Goal: Communication & Community: Share content

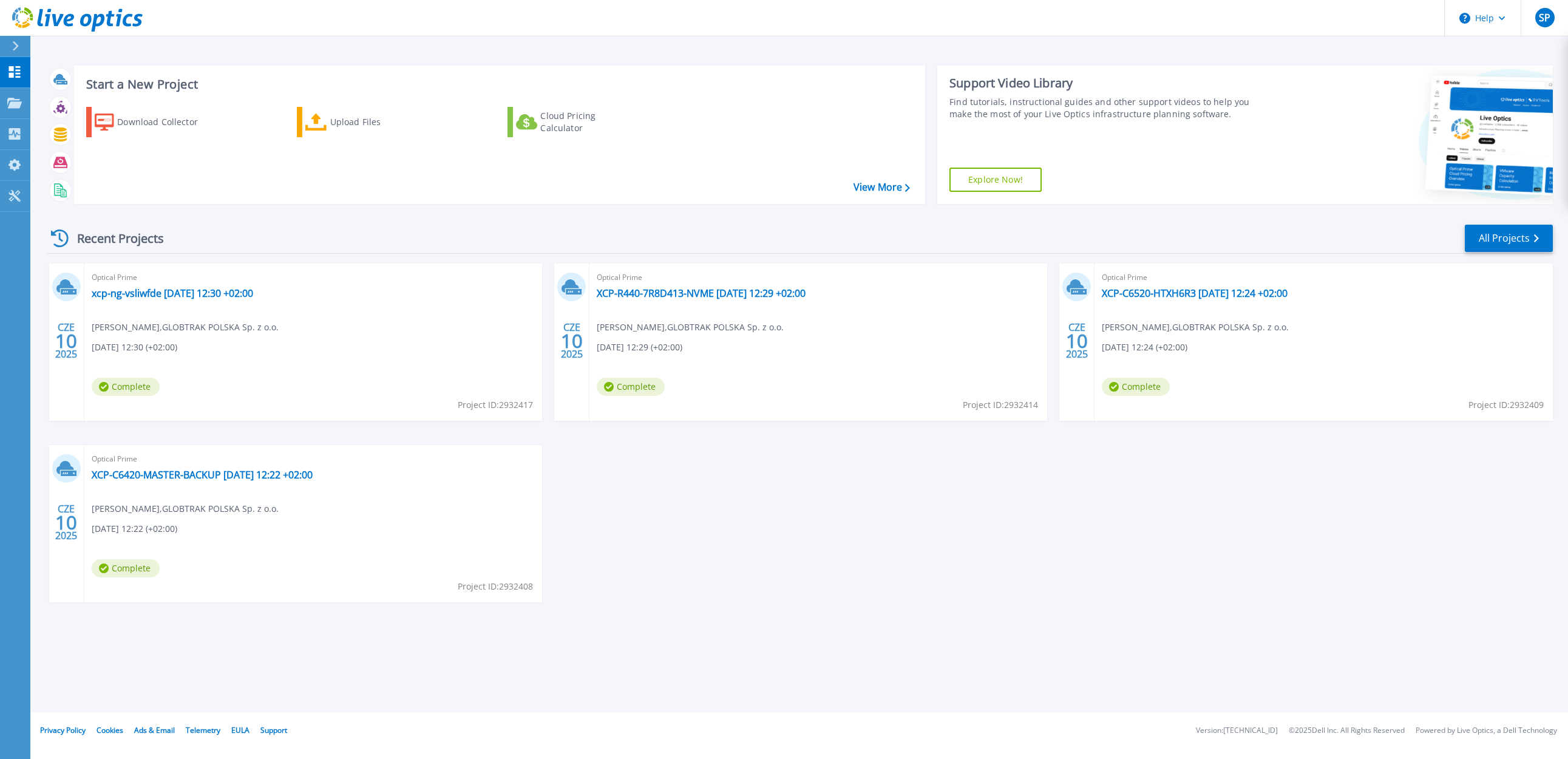
click at [894, 463] on div "CZE 10 2025 Optical Prime xcp-ng-vsliwfde [DATE] 12:30 +02:00 [PERSON_NAME] , G…" at bounding box center [795, 445] width 1516 height 363
click at [672, 483] on div "CZE 10 2025 Optical Prime xcp-ng-vsliwfde [DATE] 12:30 +02:00 [PERSON_NAME] , G…" at bounding box center [795, 445] width 1516 height 363
click at [172, 291] on link "xcp-ng-vsliwfde [DATE] 12:30 +02:00" at bounding box center [172, 292] width 161 height 12
drag, startPoint x: 815, startPoint y: 434, endPoint x: 827, endPoint y: 471, distance: 38.9
click at [968, 256] on div "Recent Projects All Projects CZE 10 2025 Optical Prime xcp-ng-vsliwfde 2025-06-…" at bounding box center [800, 425] width 1506 height 423
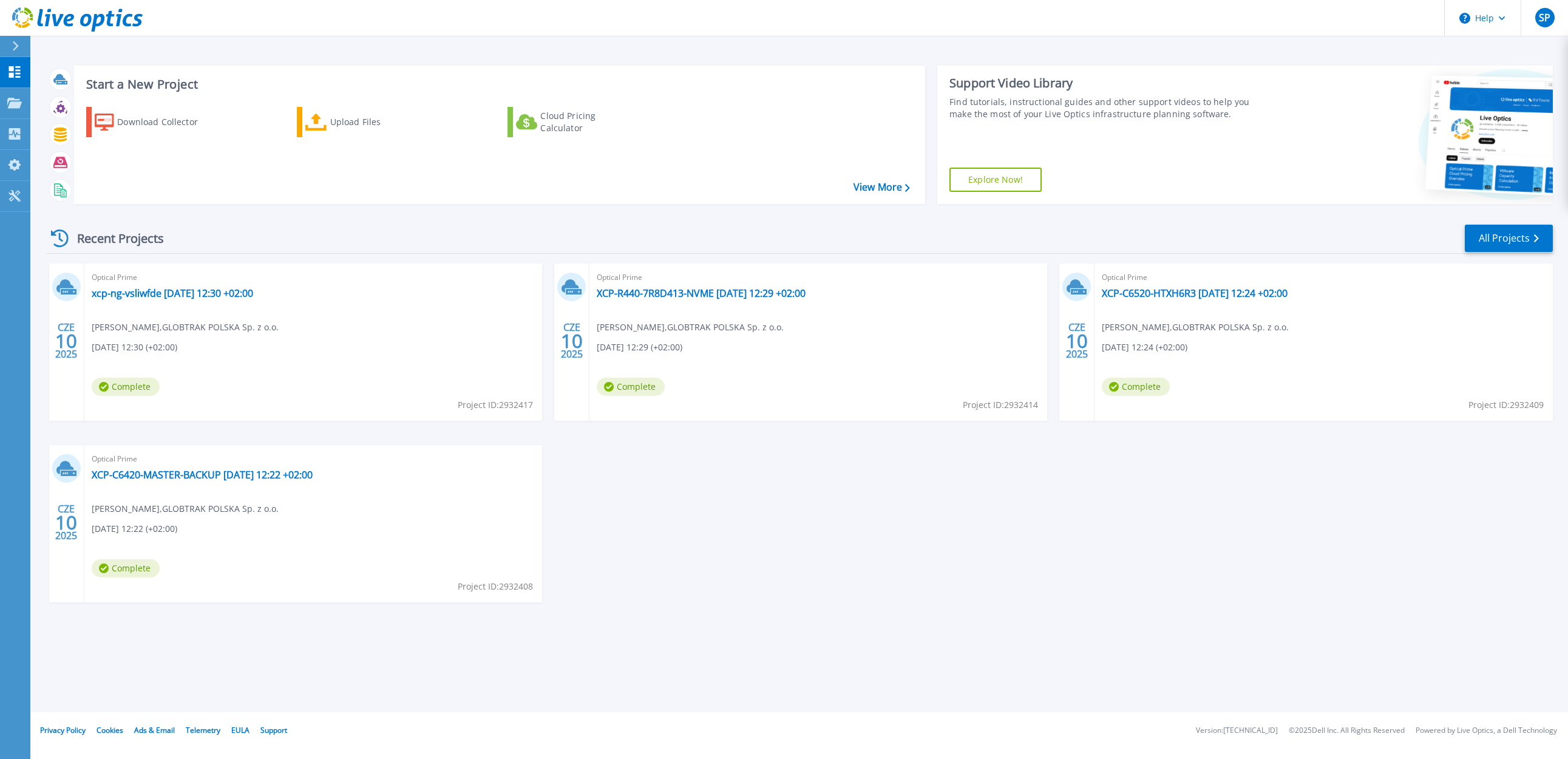
drag, startPoint x: 1047, startPoint y: 513, endPoint x: 1029, endPoint y: 482, distance: 35.8
click at [1045, 513] on div "CZE 10 2025 Optical Prime xcp-ng-vsliwfde 2025-06-10 12:30 +02:00 Sławomir Pras…" at bounding box center [795, 445] width 1516 height 363
click at [832, 233] on div "Recent Projects All Projects" at bounding box center [800, 238] width 1506 height 30
drag, startPoint x: 865, startPoint y: 477, endPoint x: 850, endPoint y: 474, distance: 15.3
click at [860, 476] on div "CZE 10 2025 Optical Prime xcp-ng-vsliwfde 2025-06-10 12:30 +02:00 Sławomir Pras…" at bounding box center [795, 445] width 1516 height 363
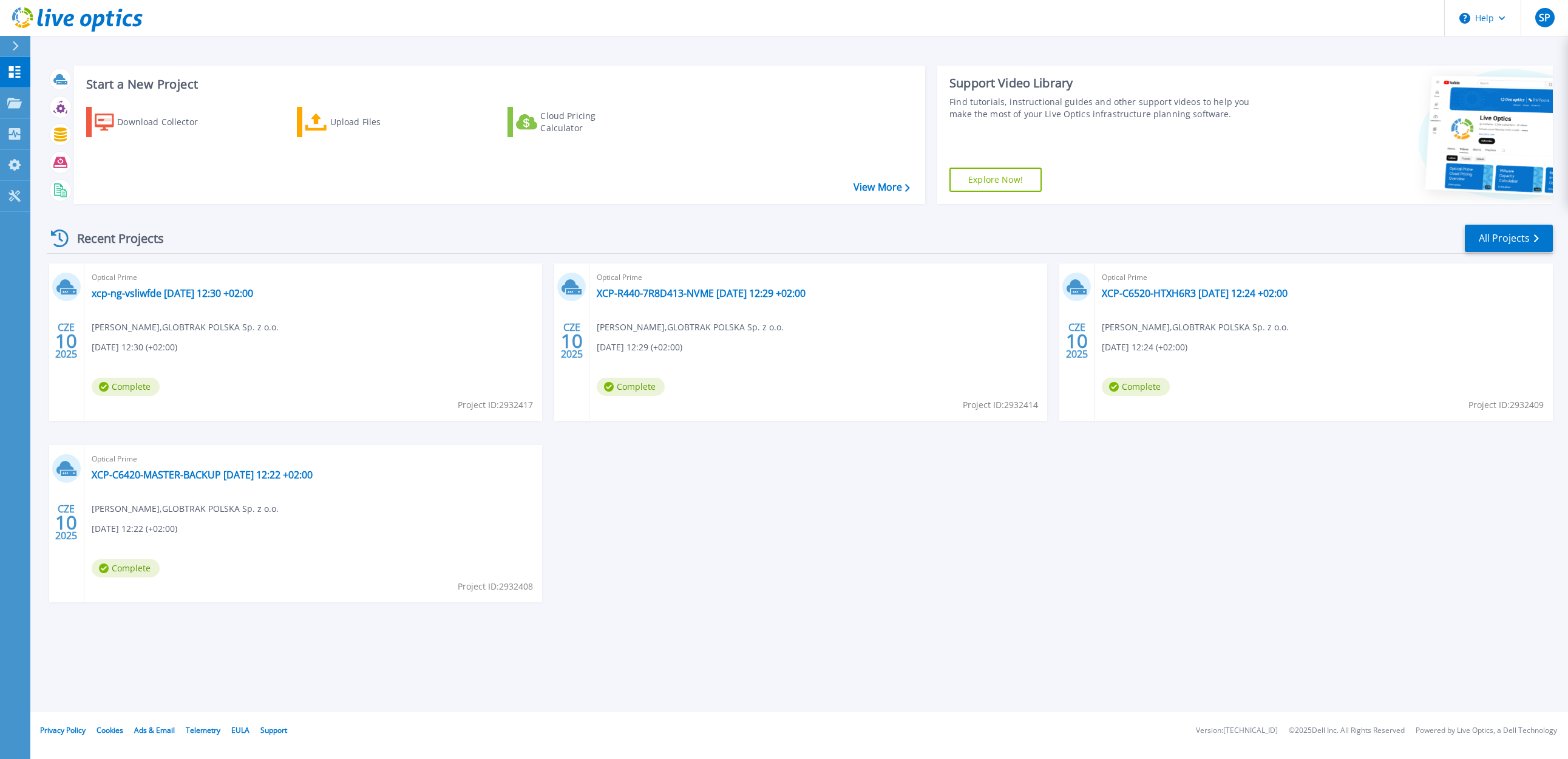
click at [59, 239] on icon at bounding box center [60, 238] width 17 height 17
click at [174, 296] on link "xcp-ng-vsliwfde [DATE] 12:30 +02:00" at bounding box center [172, 292] width 161 height 12
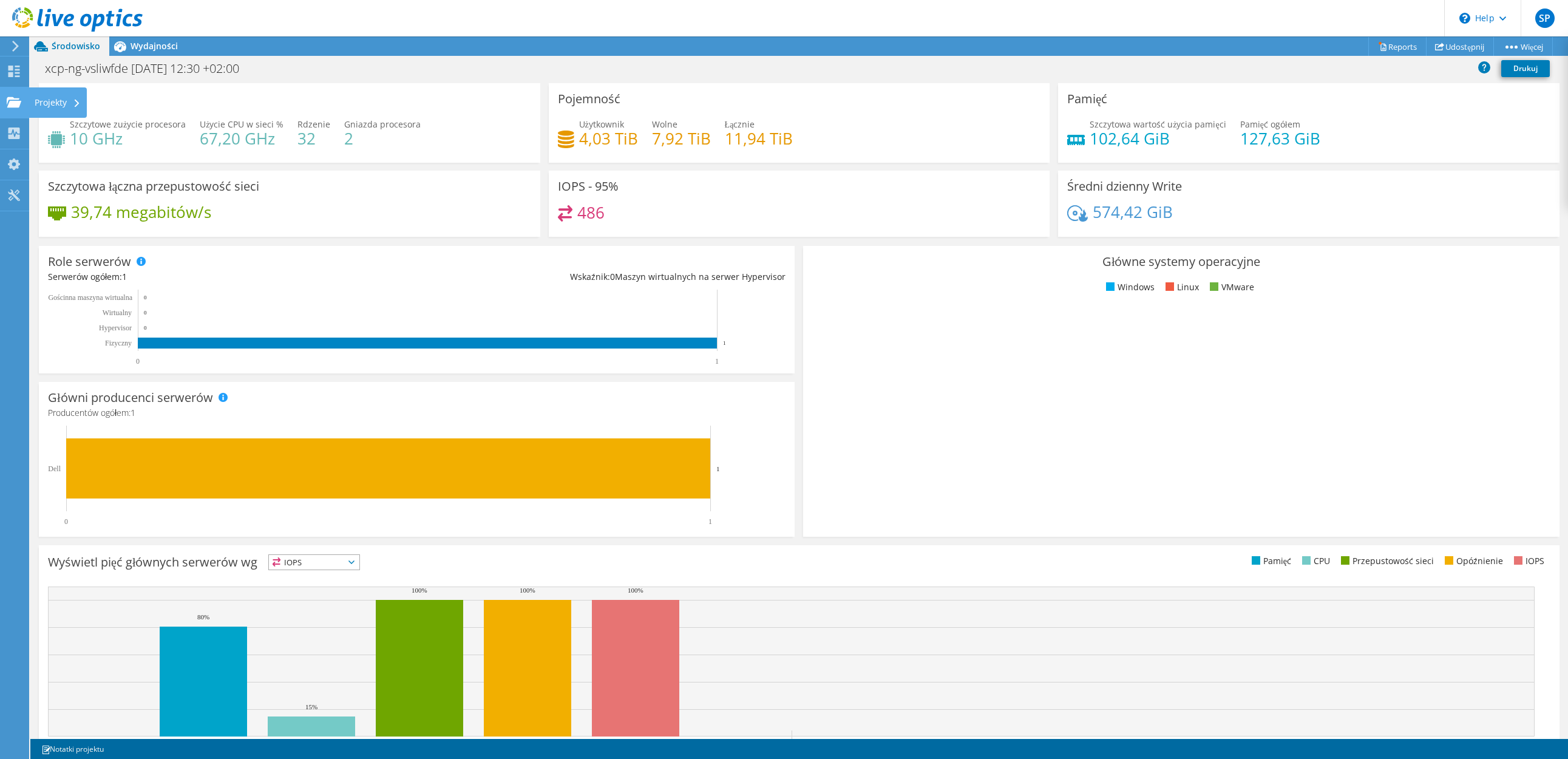
click at [42, 106] on div "Projekty" at bounding box center [57, 103] width 58 height 30
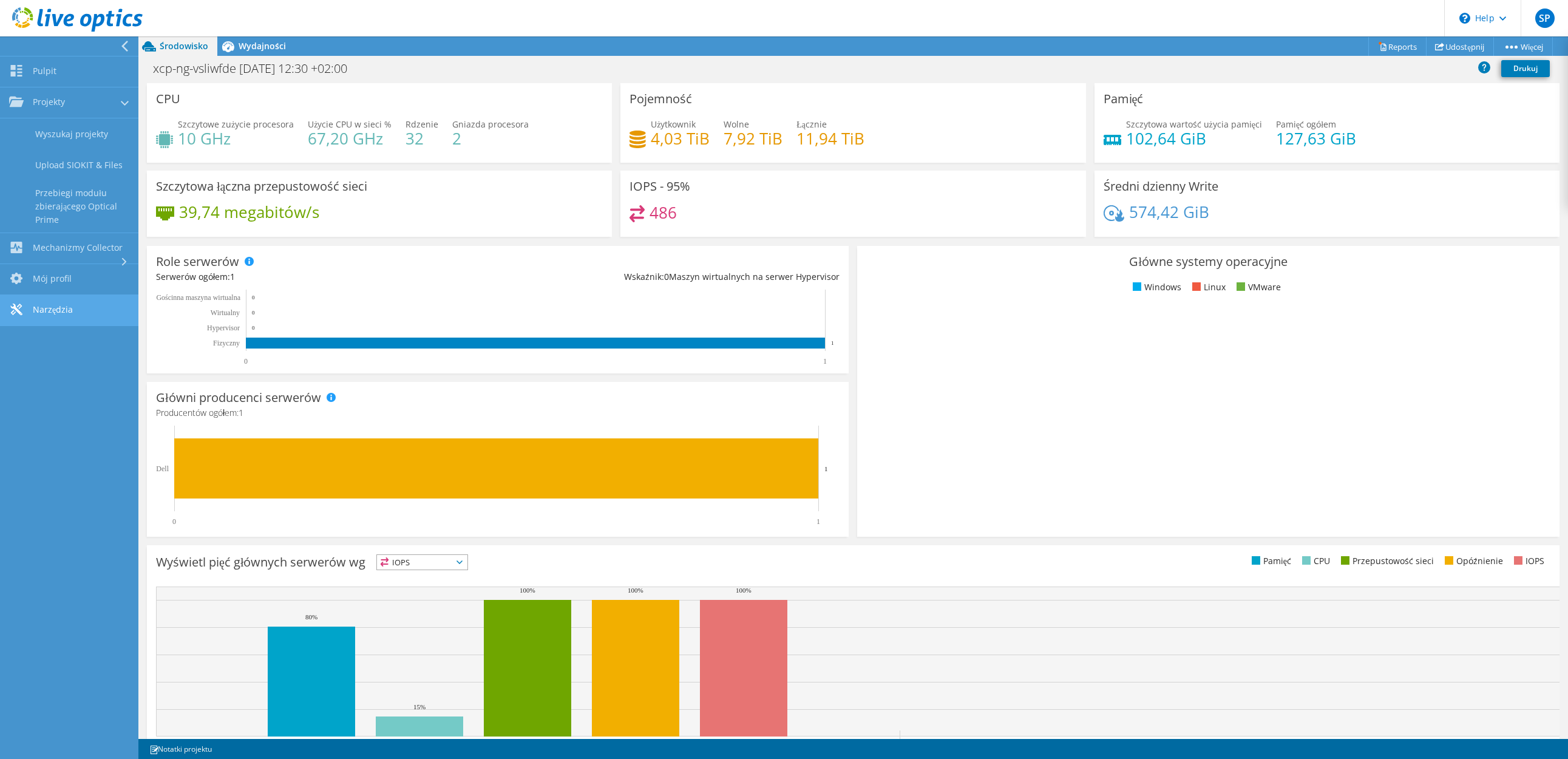
click at [91, 308] on link "Narzędzia" at bounding box center [69, 310] width 138 height 31
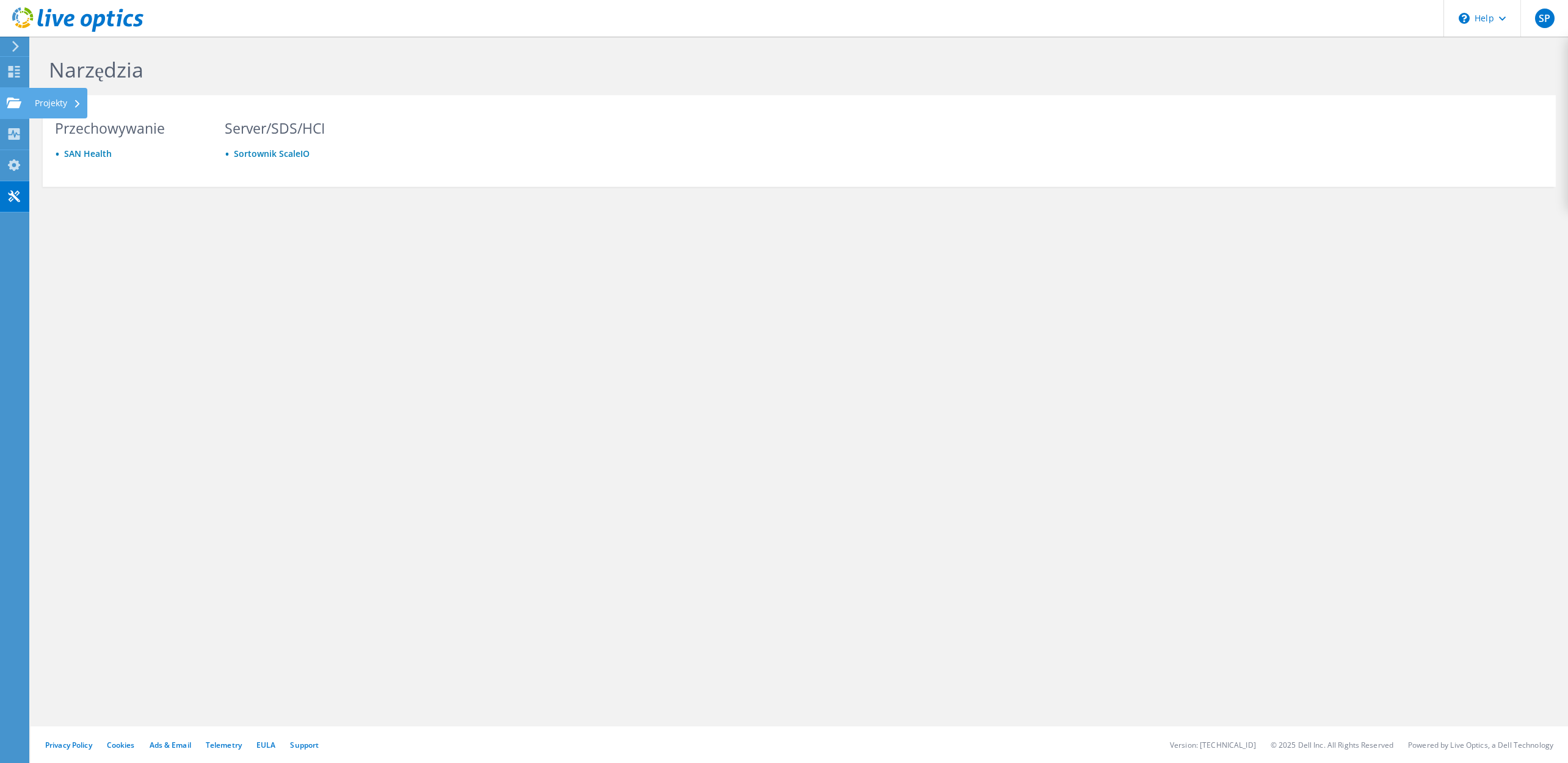
click at [19, 109] on div at bounding box center [14, 104] width 14 height 14
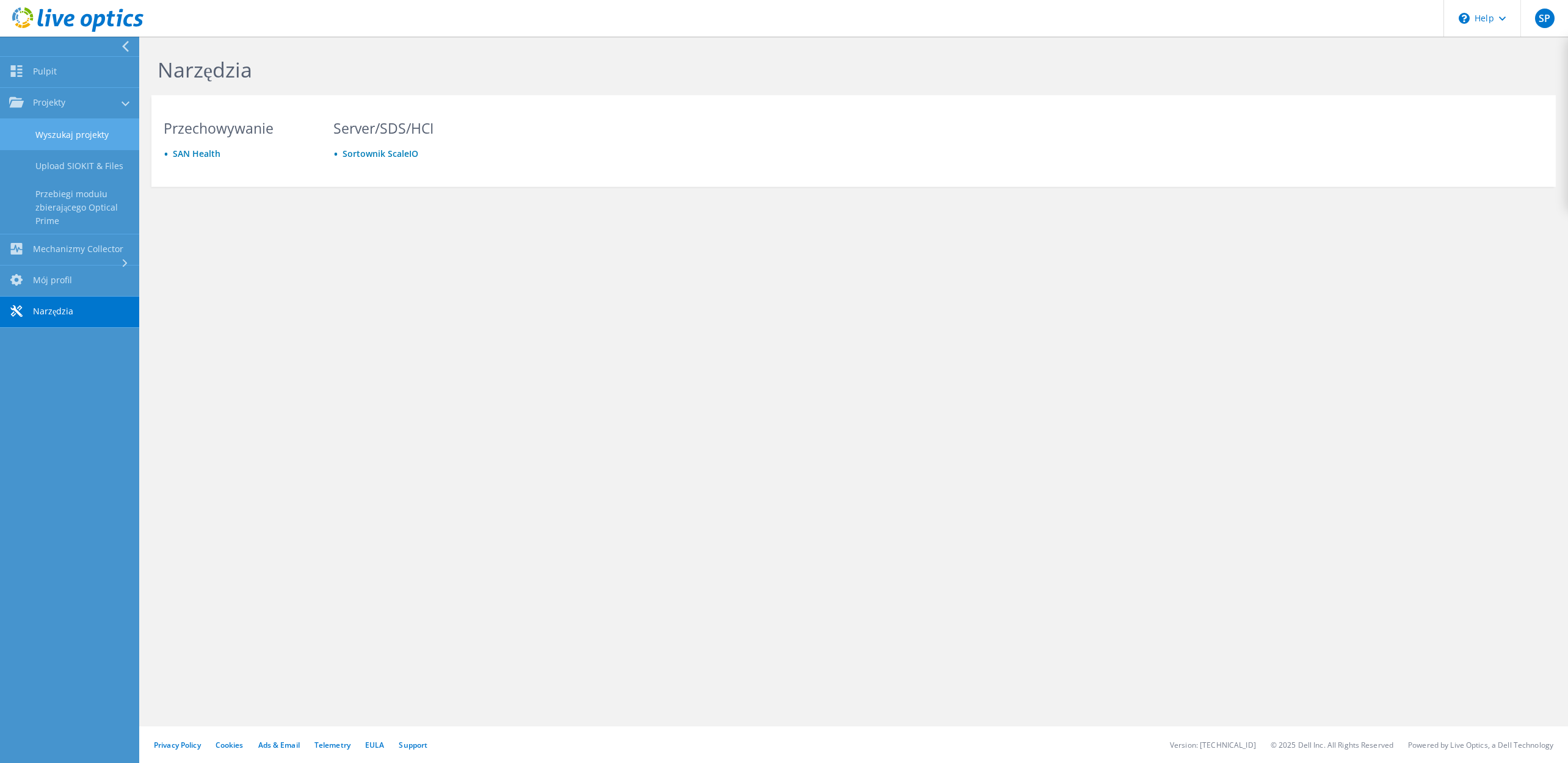
click at [93, 139] on link "Wyszukaj projekty" at bounding box center [70, 134] width 139 height 31
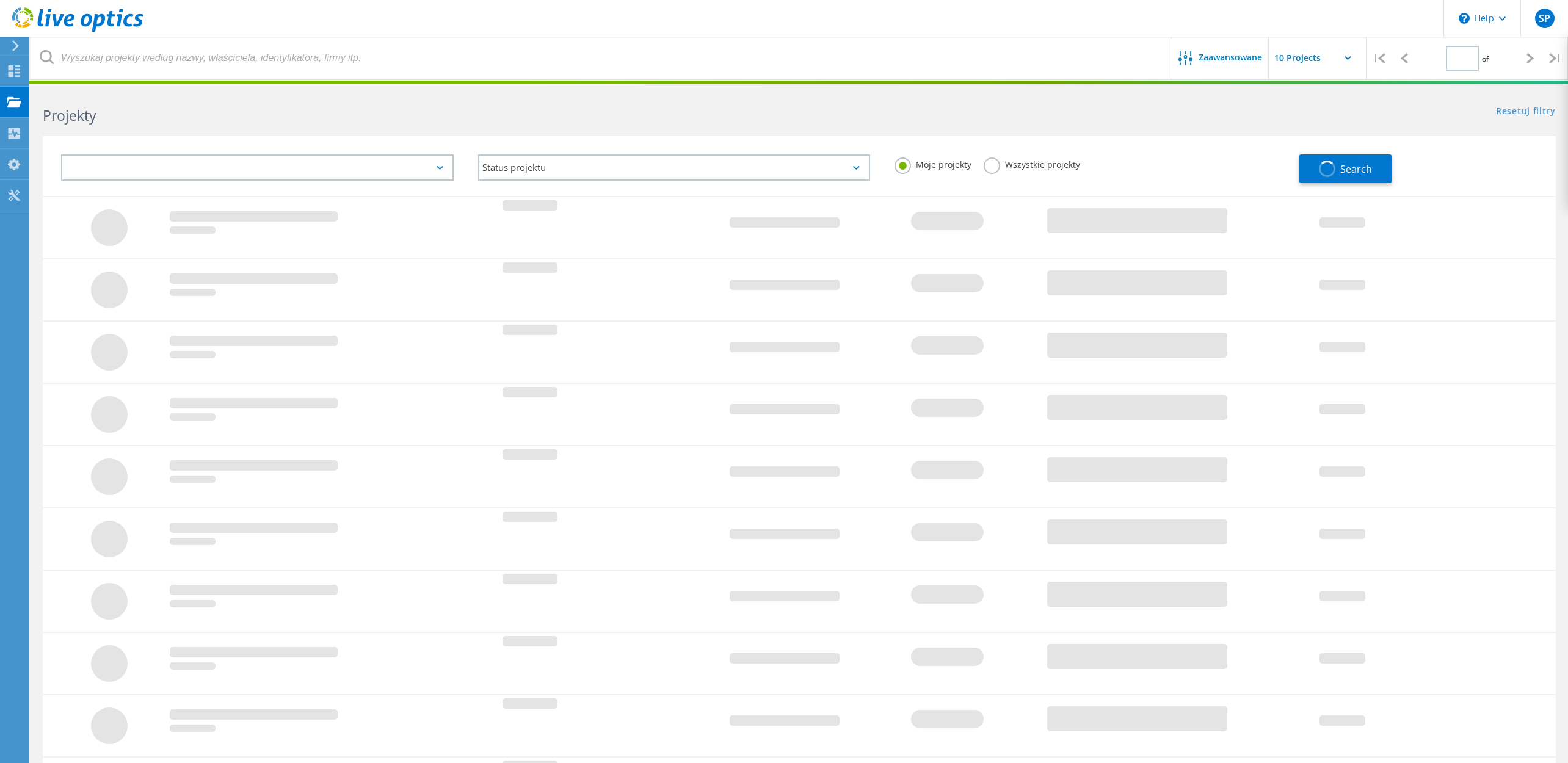
type input "1"
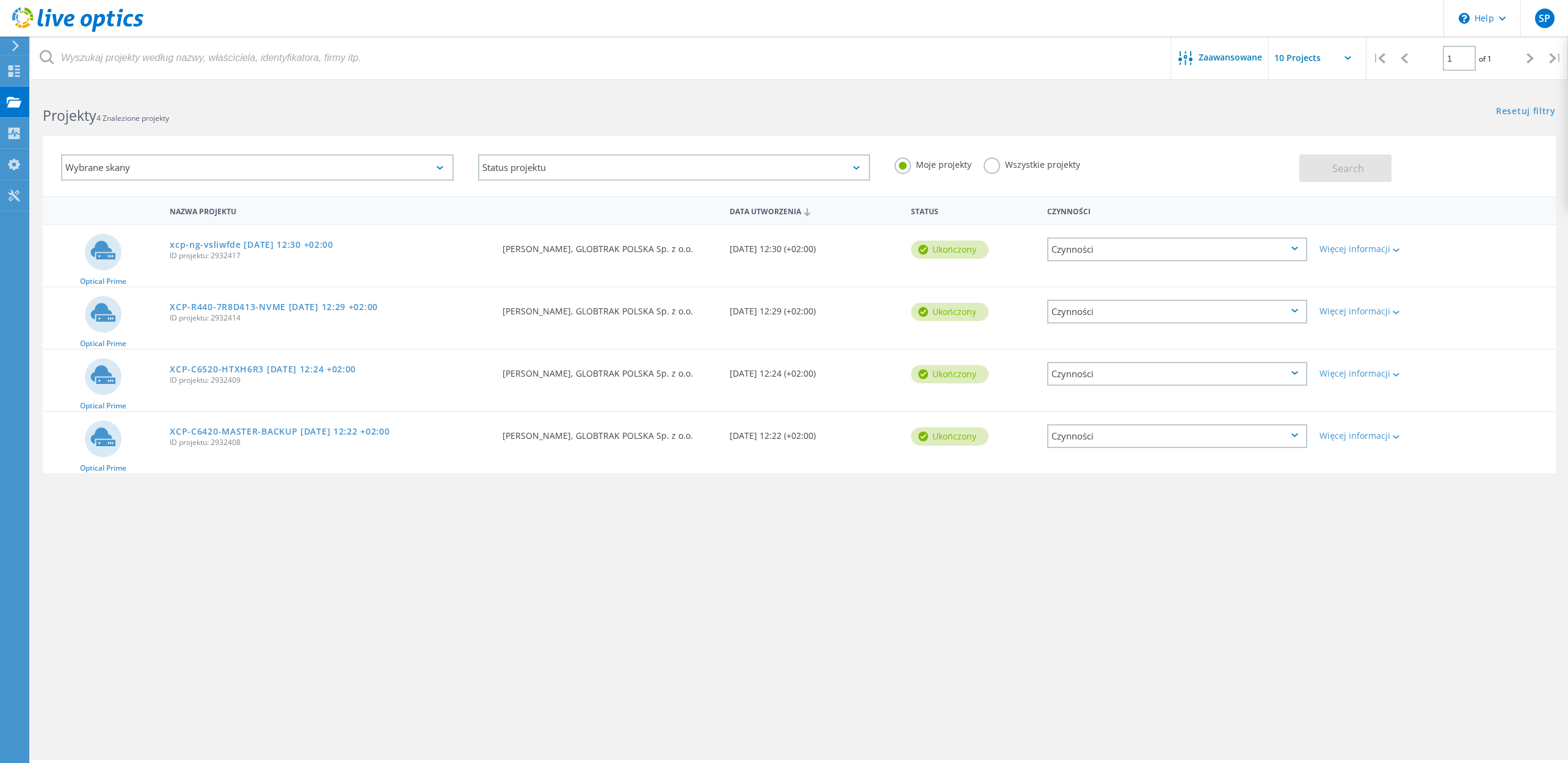
click at [1247, 252] on div "Czynności" at bounding box center [1176, 249] width 260 height 24
click at [1247, 252] on div "Udostępnij" at bounding box center [1177, 259] width 257 height 19
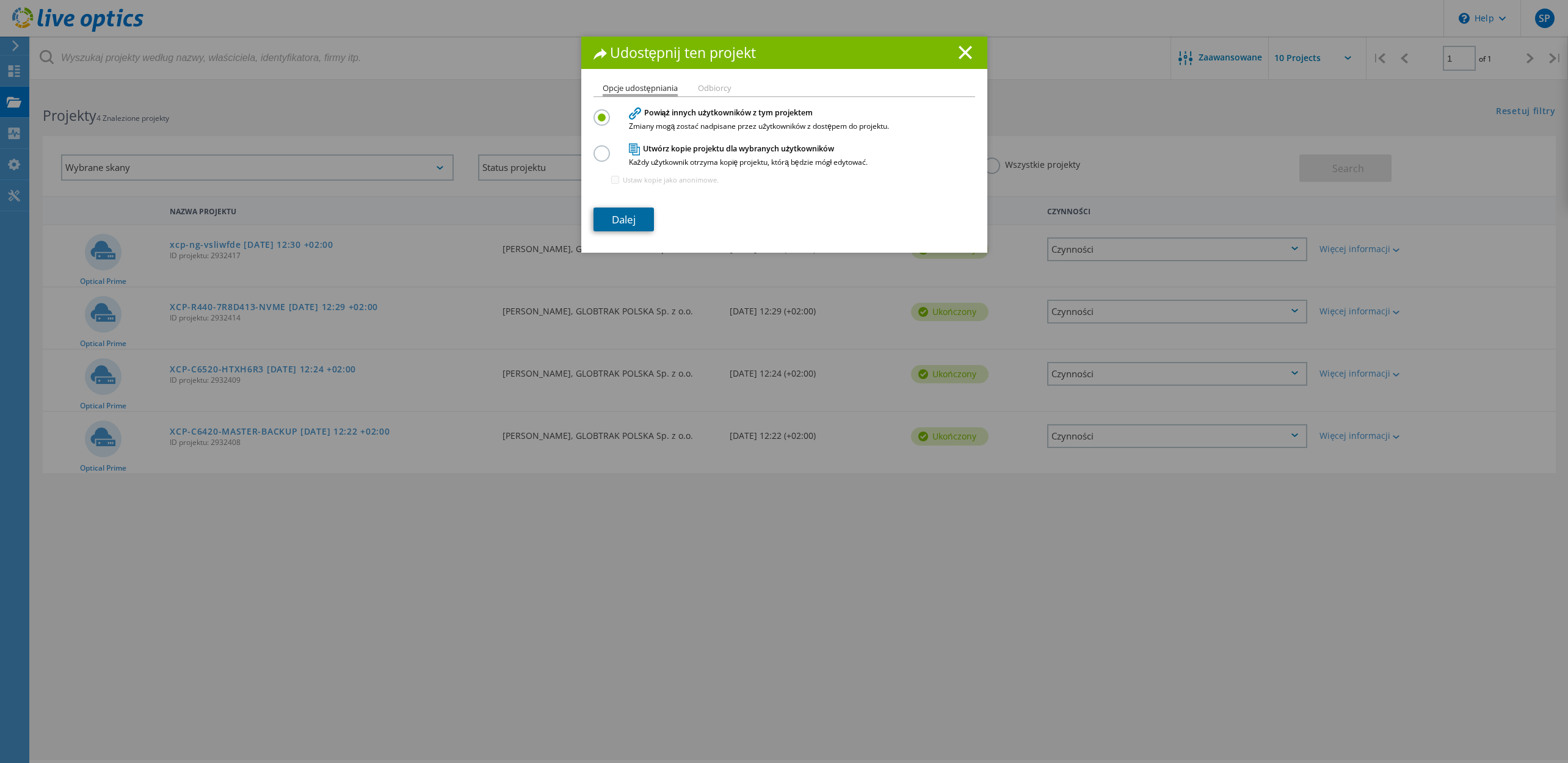
click at [627, 224] on link "Dalej" at bounding box center [624, 220] width 61 height 24
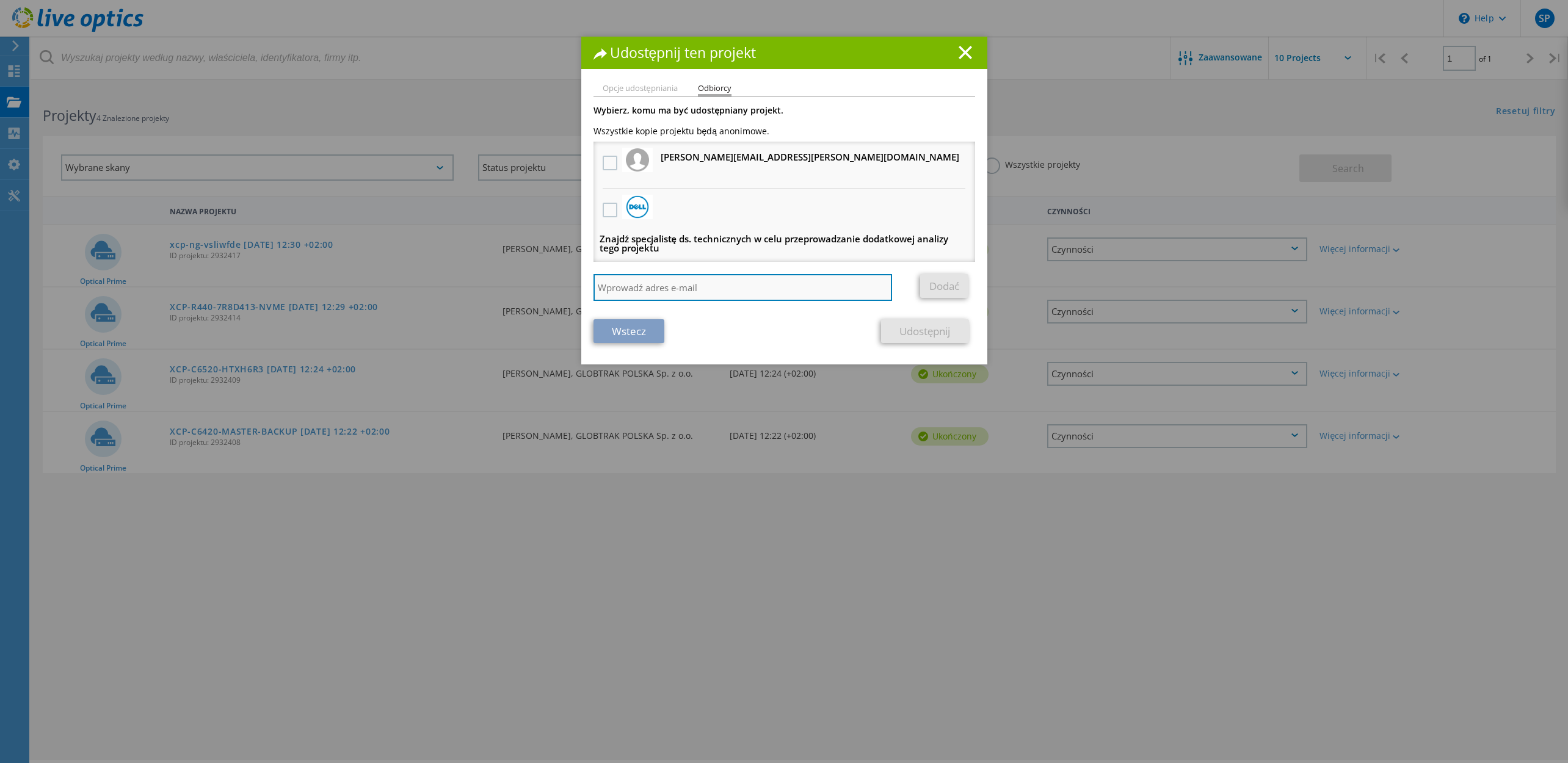
drag, startPoint x: 640, startPoint y: 280, endPoint x: 641, endPoint y: 290, distance: 10.0
click at [640, 280] on input "search" at bounding box center [743, 288] width 299 height 27
paste input "[PERSON_NAME][EMAIL_ADDRESS][PERSON_NAME][DOMAIN_NAME]"
type input "[PERSON_NAME][EMAIL_ADDRESS][PERSON_NAME][DOMAIN_NAME]"
click at [952, 290] on link "Dodać" at bounding box center [944, 286] width 48 height 24
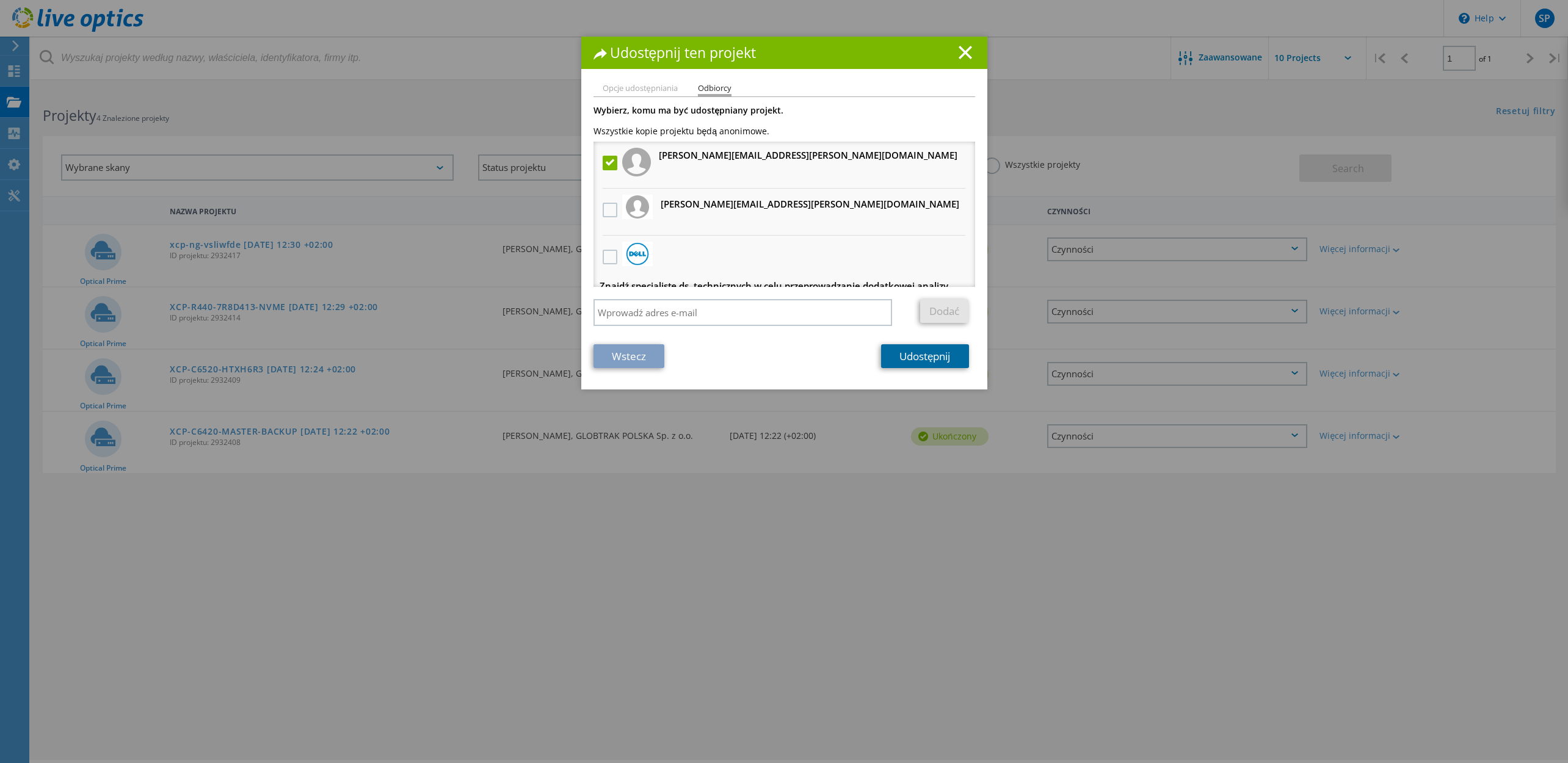
click at [893, 350] on link "Udostępnij" at bounding box center [925, 356] width 87 height 24
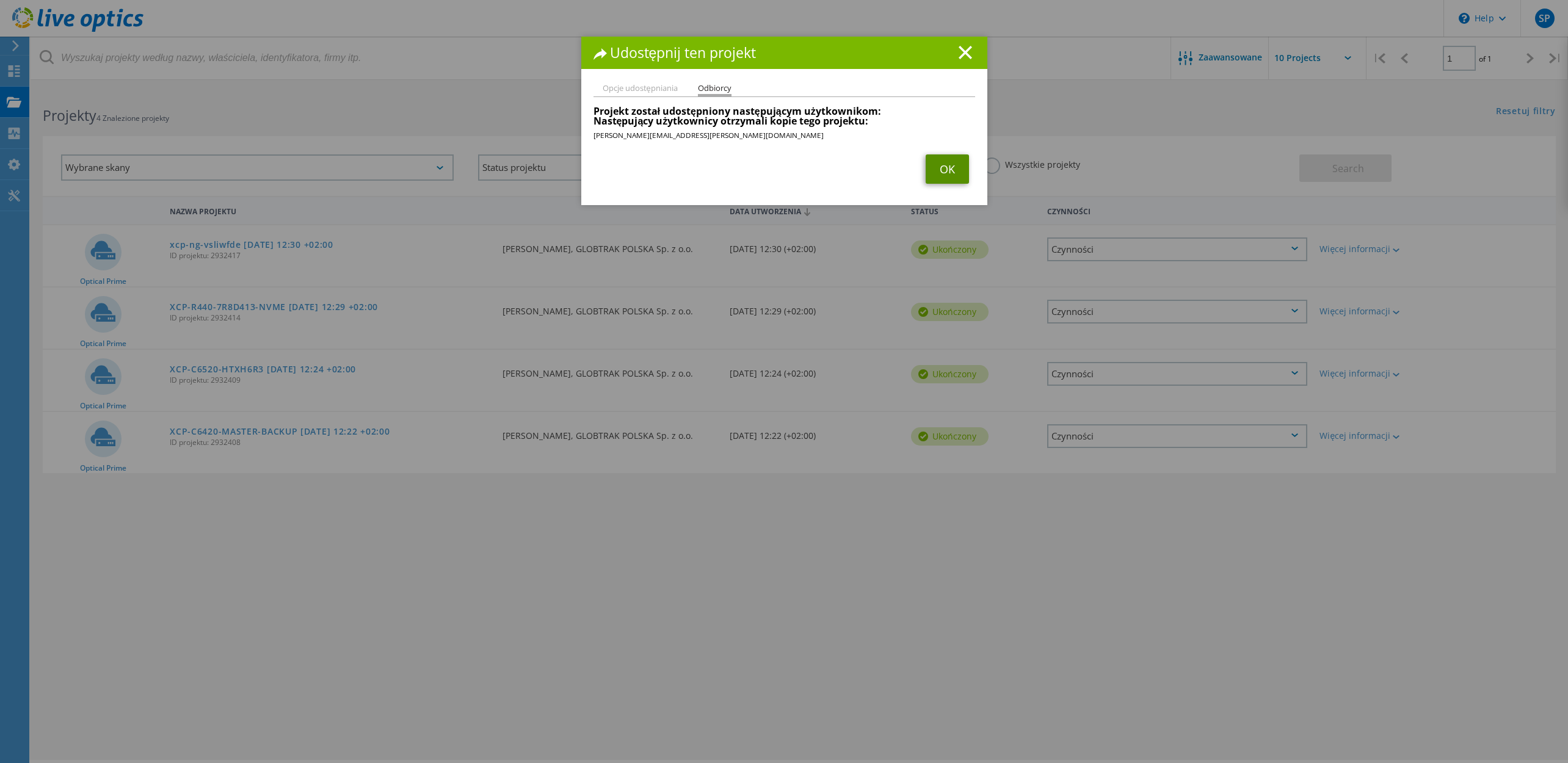
click at [938, 175] on link "OK" at bounding box center [947, 169] width 43 height 30
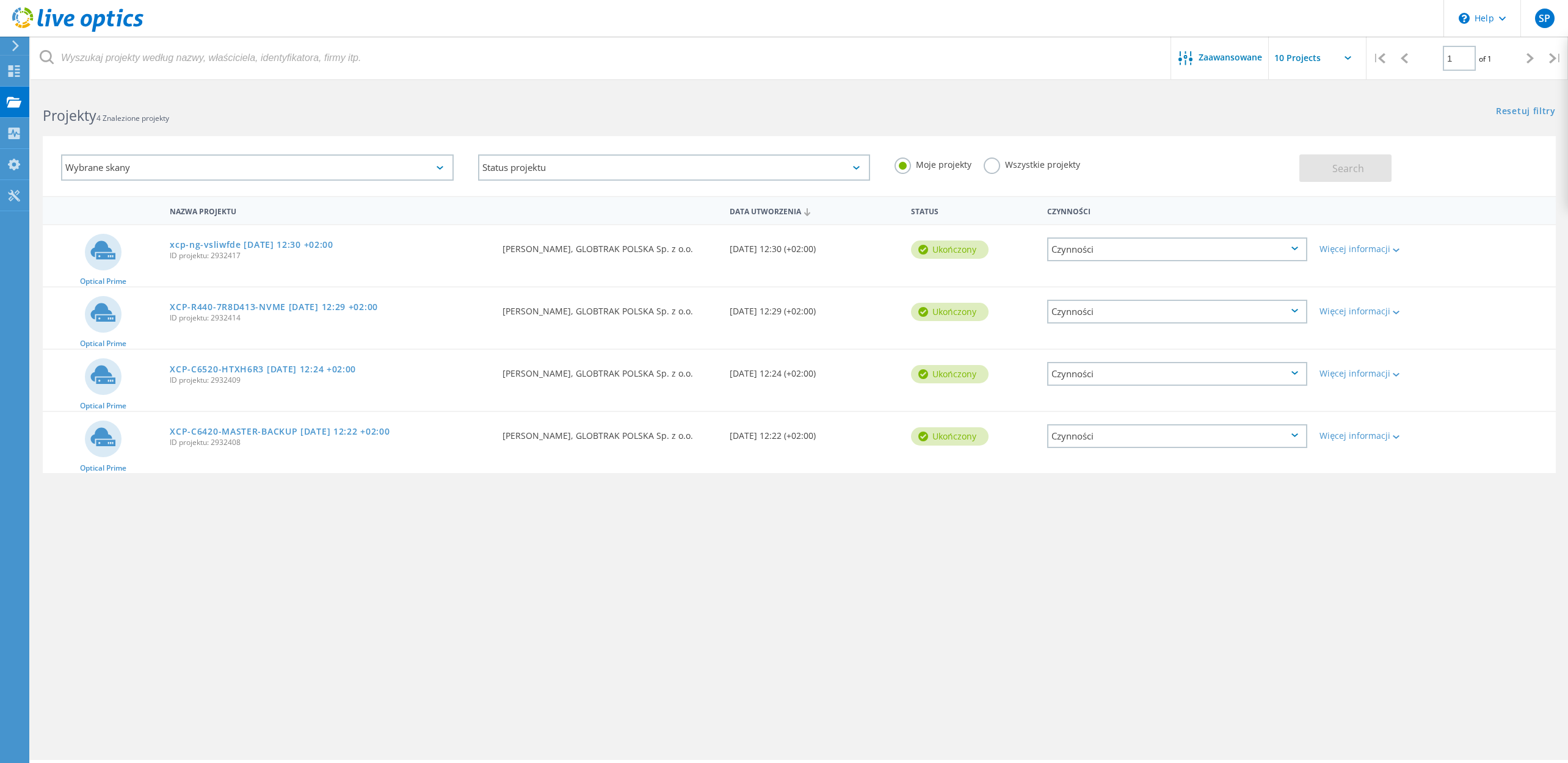
click at [1131, 302] on div "Czynności" at bounding box center [1176, 312] width 260 height 24
click at [1108, 322] on div "Udostępnij" at bounding box center [1177, 321] width 257 height 19
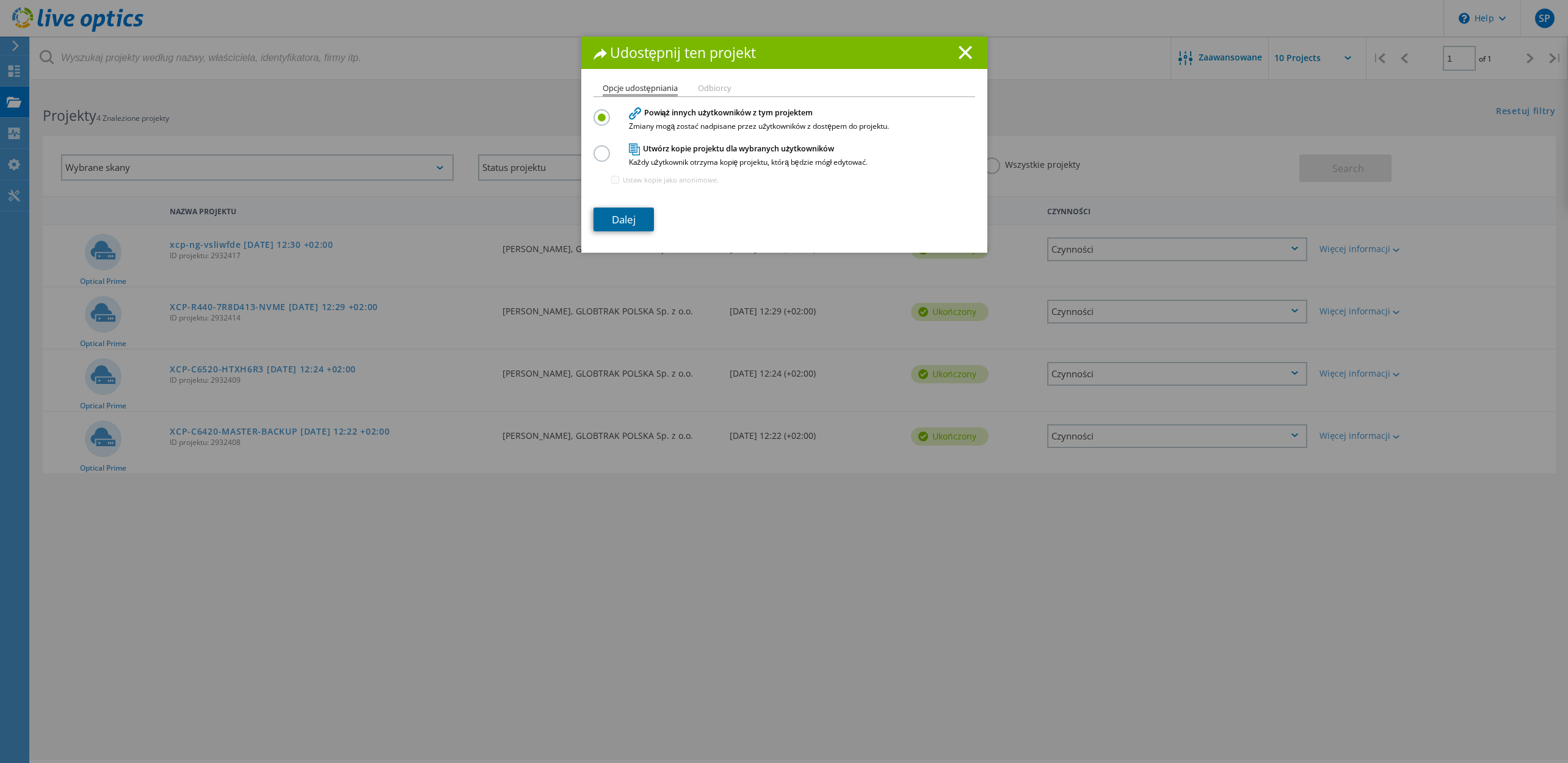
click at [624, 218] on link "Dalej" at bounding box center [624, 220] width 61 height 24
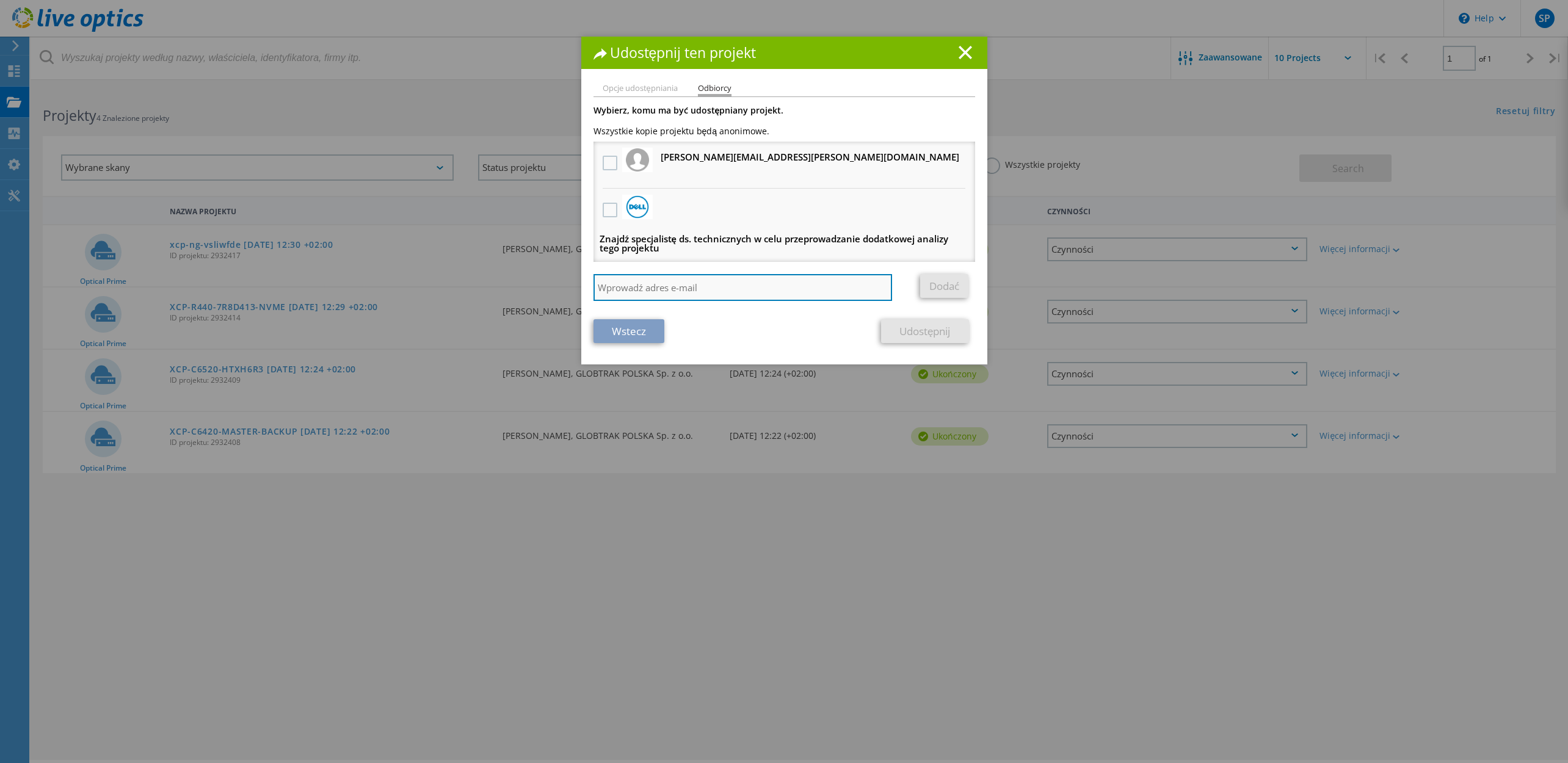
click at [672, 282] on input "search" at bounding box center [743, 288] width 299 height 27
paste input "[PERSON_NAME][EMAIL_ADDRESS][PERSON_NAME][DOMAIN_NAME]"
type input "[PERSON_NAME][EMAIL_ADDRESS][PERSON_NAME][DOMAIN_NAME]"
click at [934, 285] on link "Dodać" at bounding box center [944, 286] width 48 height 24
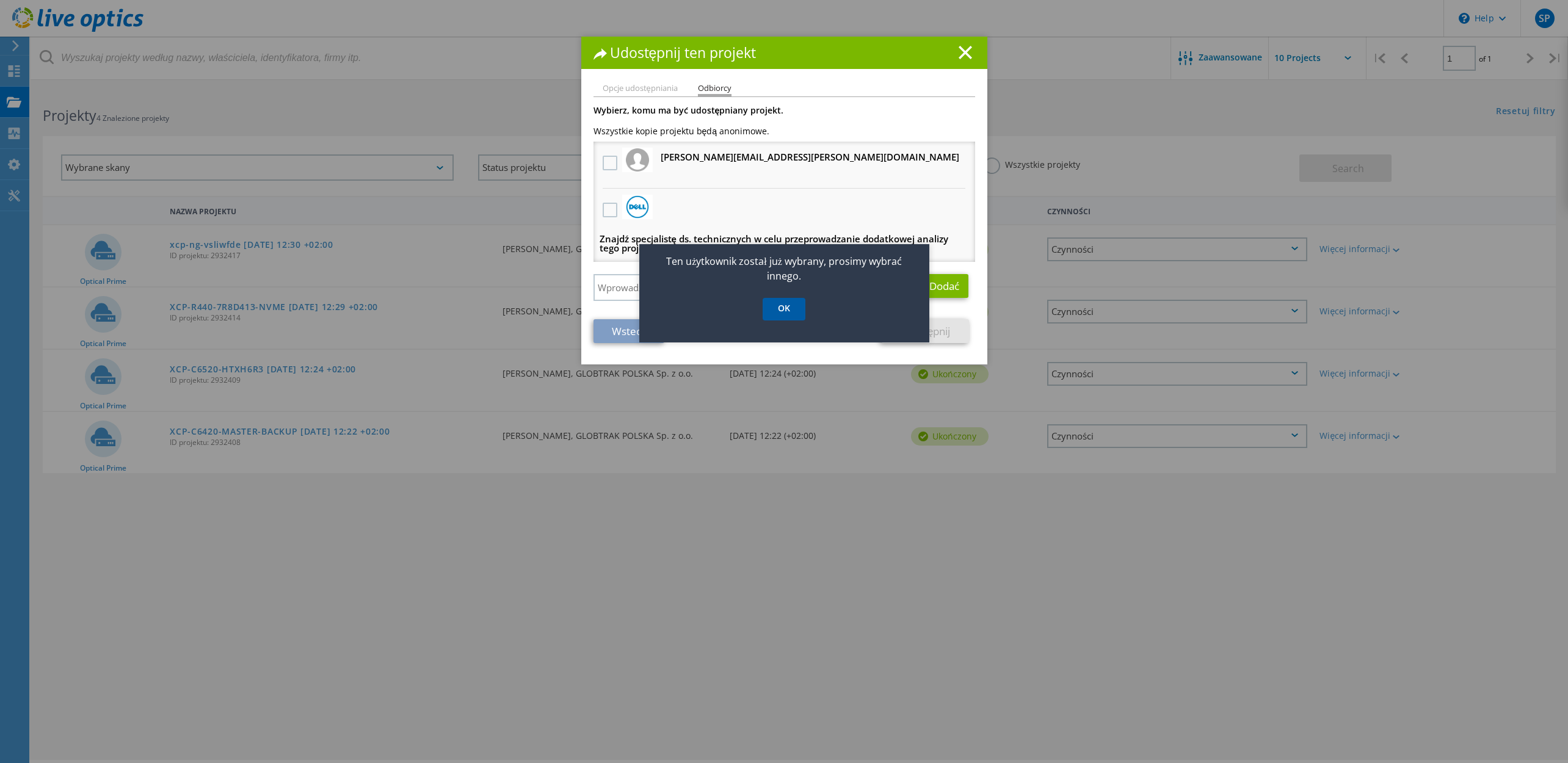
click at [783, 314] on link "OK" at bounding box center [783, 309] width 42 height 22
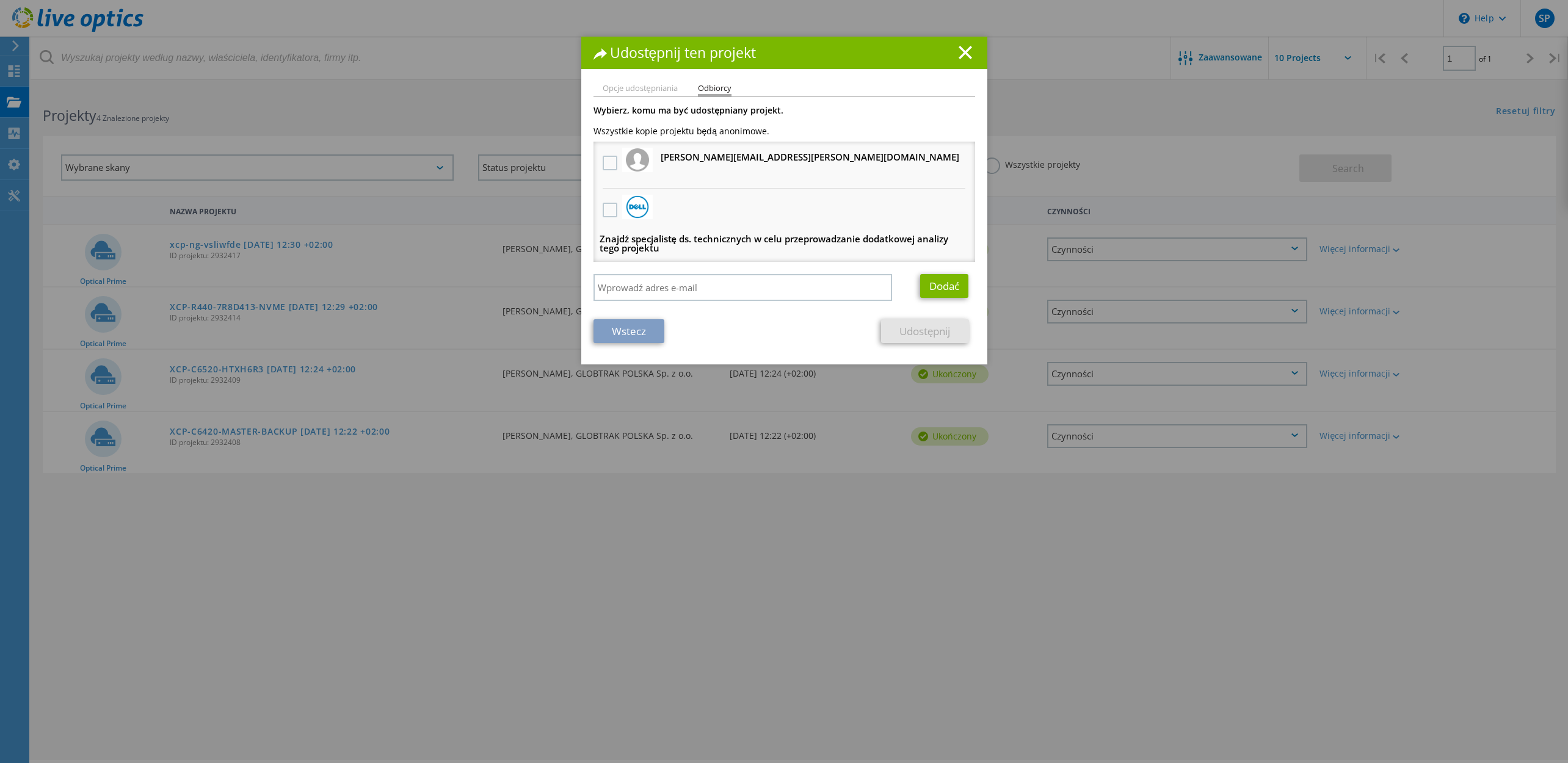
click at [959, 50] on line at bounding box center [965, 52] width 12 height 12
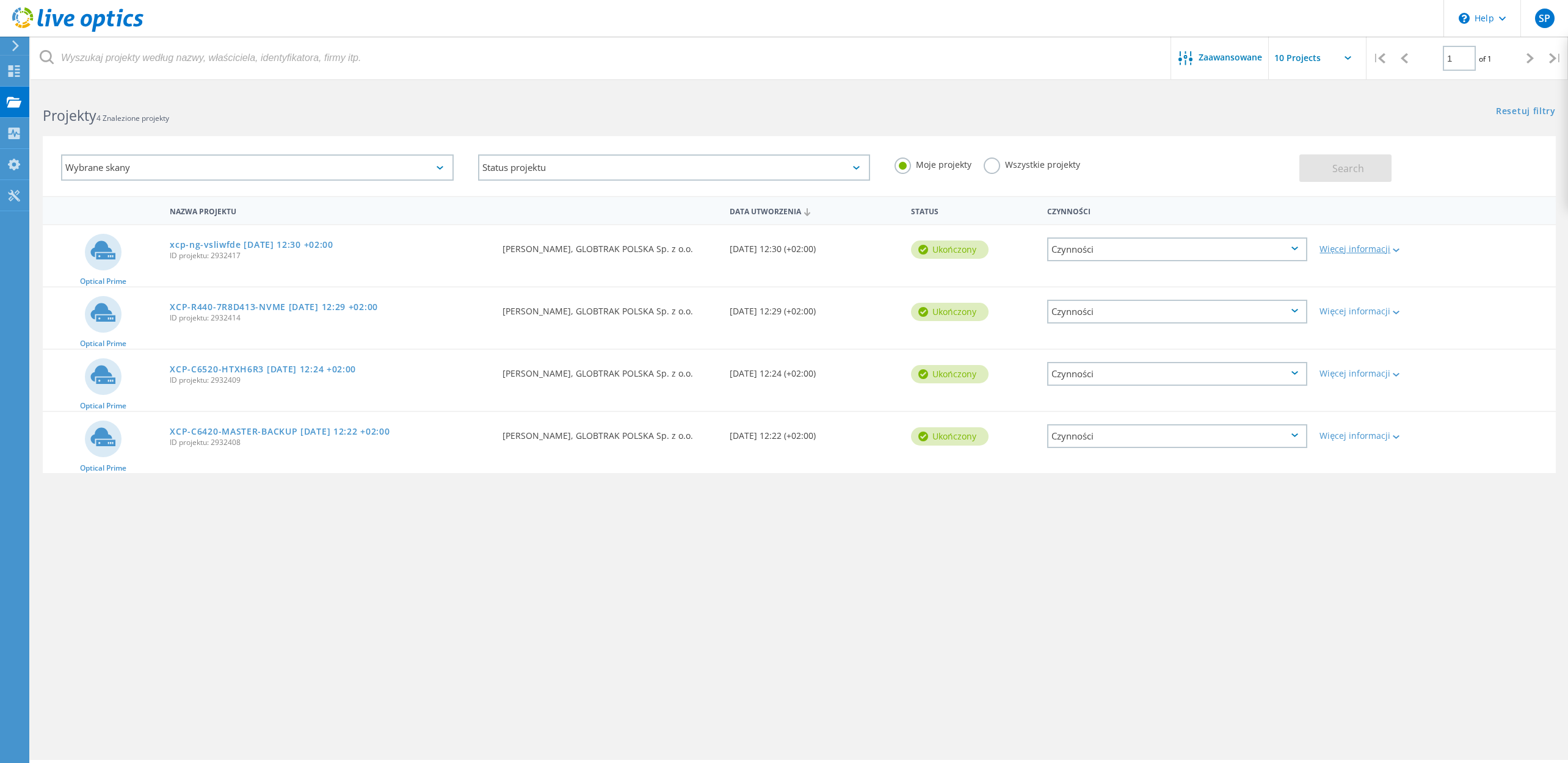
click at [1351, 252] on div "Więcej informacji" at bounding box center [1374, 248] width 109 height 9
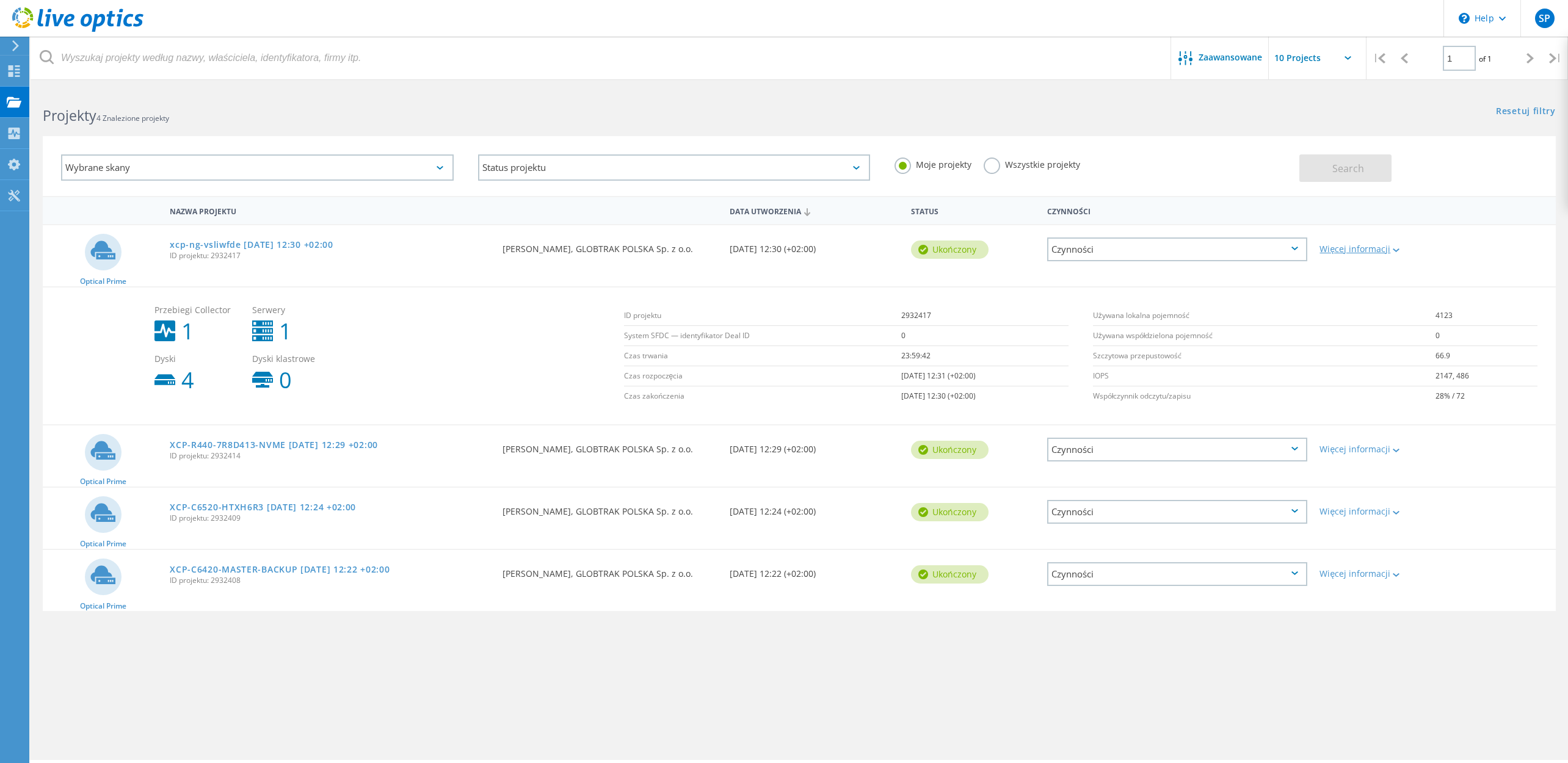
click at [1351, 252] on div "Więcej informacji" at bounding box center [1374, 248] width 109 height 9
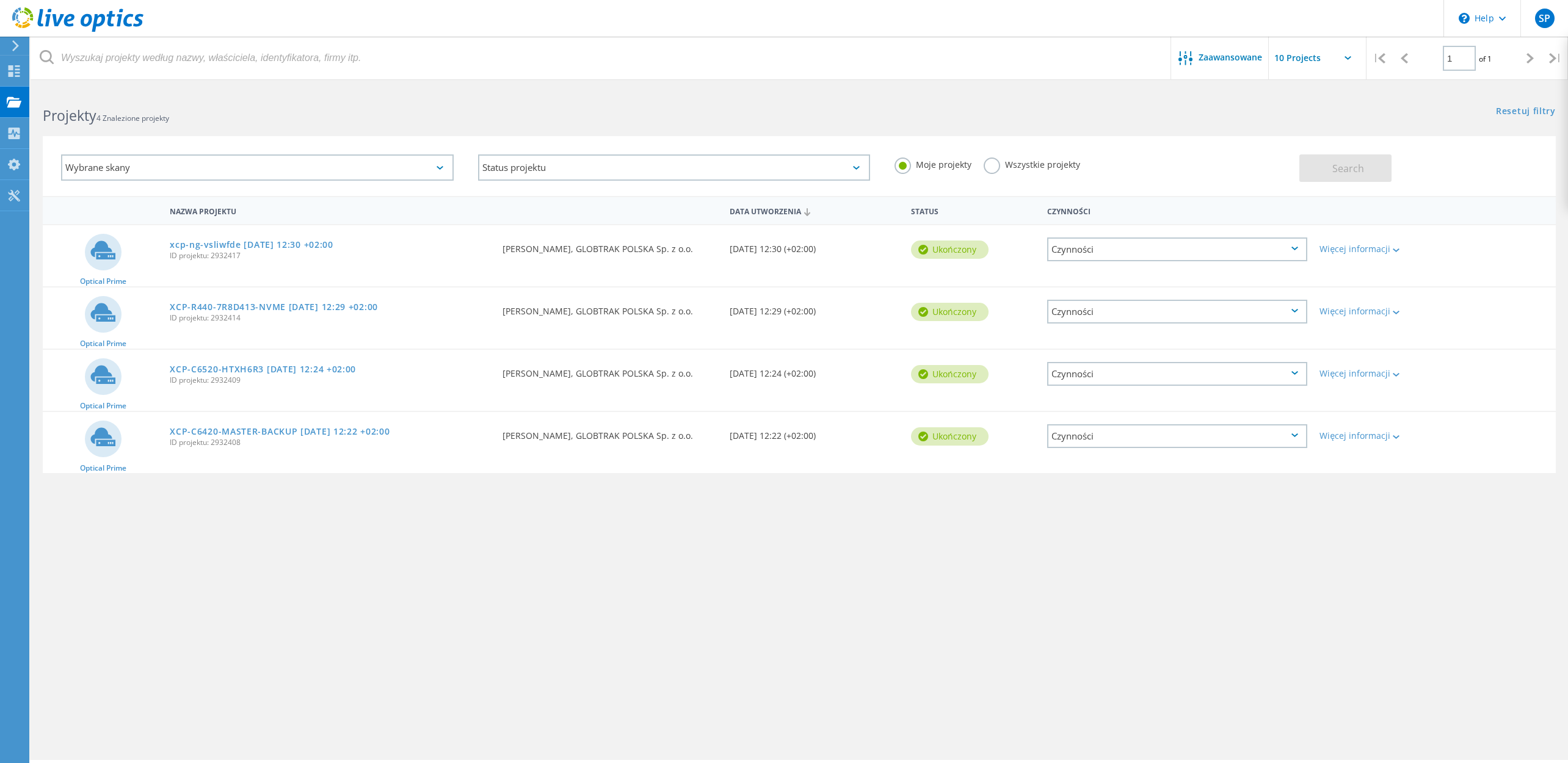
click at [1130, 451] on div "Czynności" at bounding box center [1177, 436] width 273 height 48
click at [1129, 444] on div "Czynności" at bounding box center [1176, 436] width 260 height 24
click at [1124, 451] on div "Udostępnij" at bounding box center [1177, 446] width 257 height 19
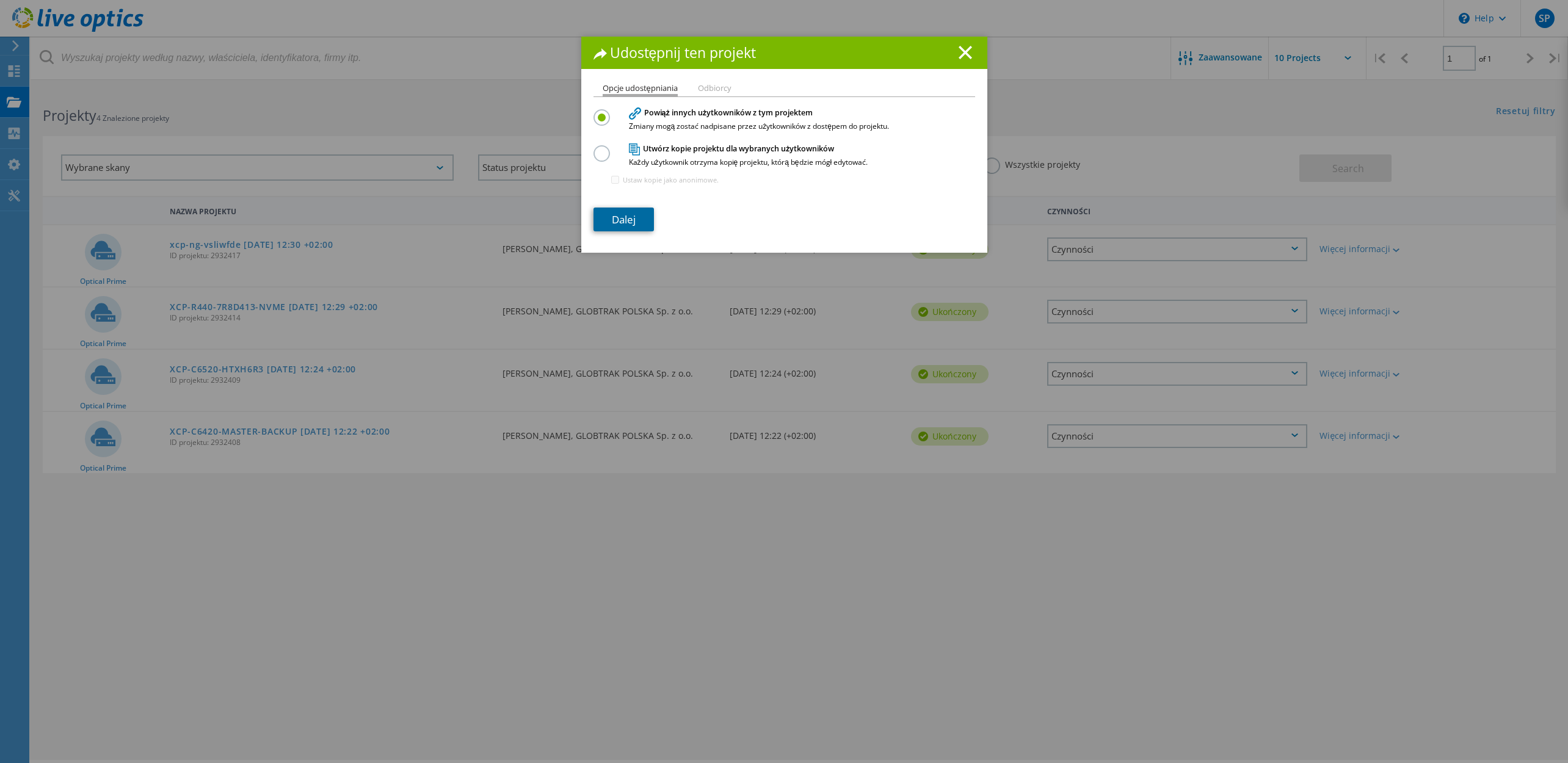
click at [629, 219] on link "Dalej" at bounding box center [624, 220] width 61 height 24
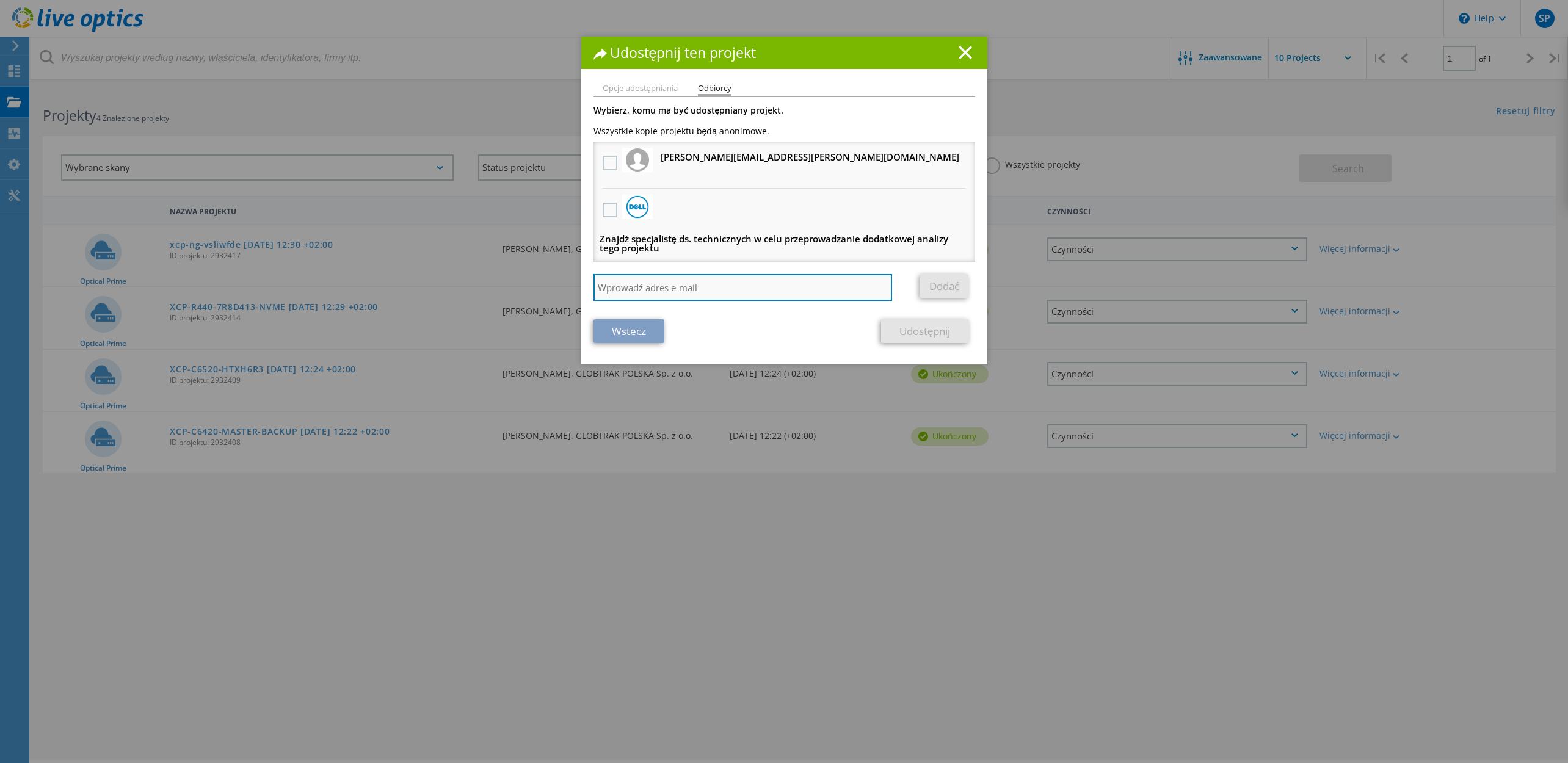
click at [669, 288] on input "search" at bounding box center [743, 288] width 299 height 27
paste input "[PERSON_NAME][EMAIL_ADDRESS][PERSON_NAME][DOMAIN_NAME]"
type input "[PERSON_NAME][EMAIL_ADDRESS][PERSON_NAME][DOMAIN_NAME]"
click at [945, 284] on link "Dodać" at bounding box center [944, 286] width 48 height 24
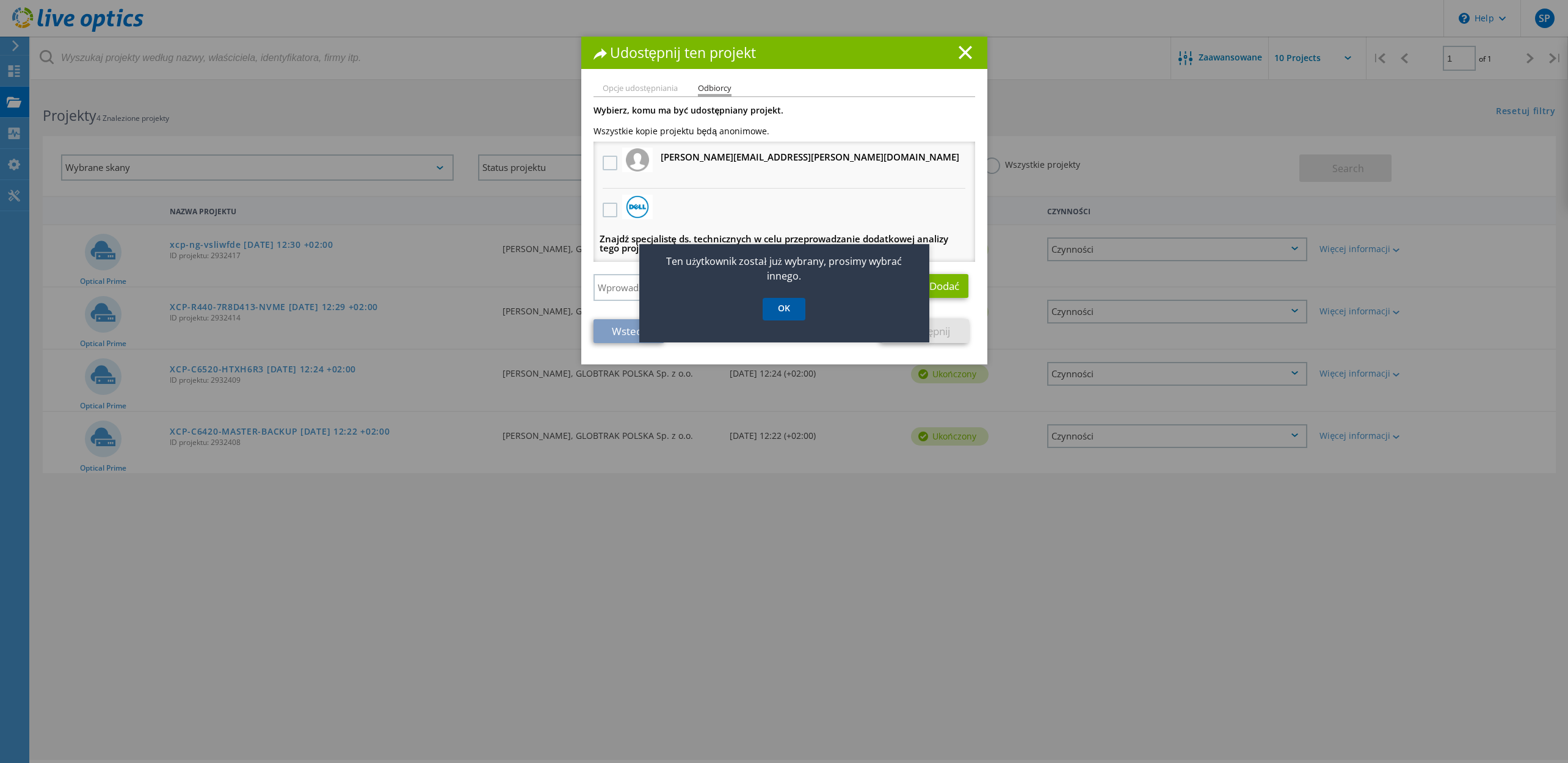
click at [794, 317] on link "OK" at bounding box center [783, 309] width 42 height 22
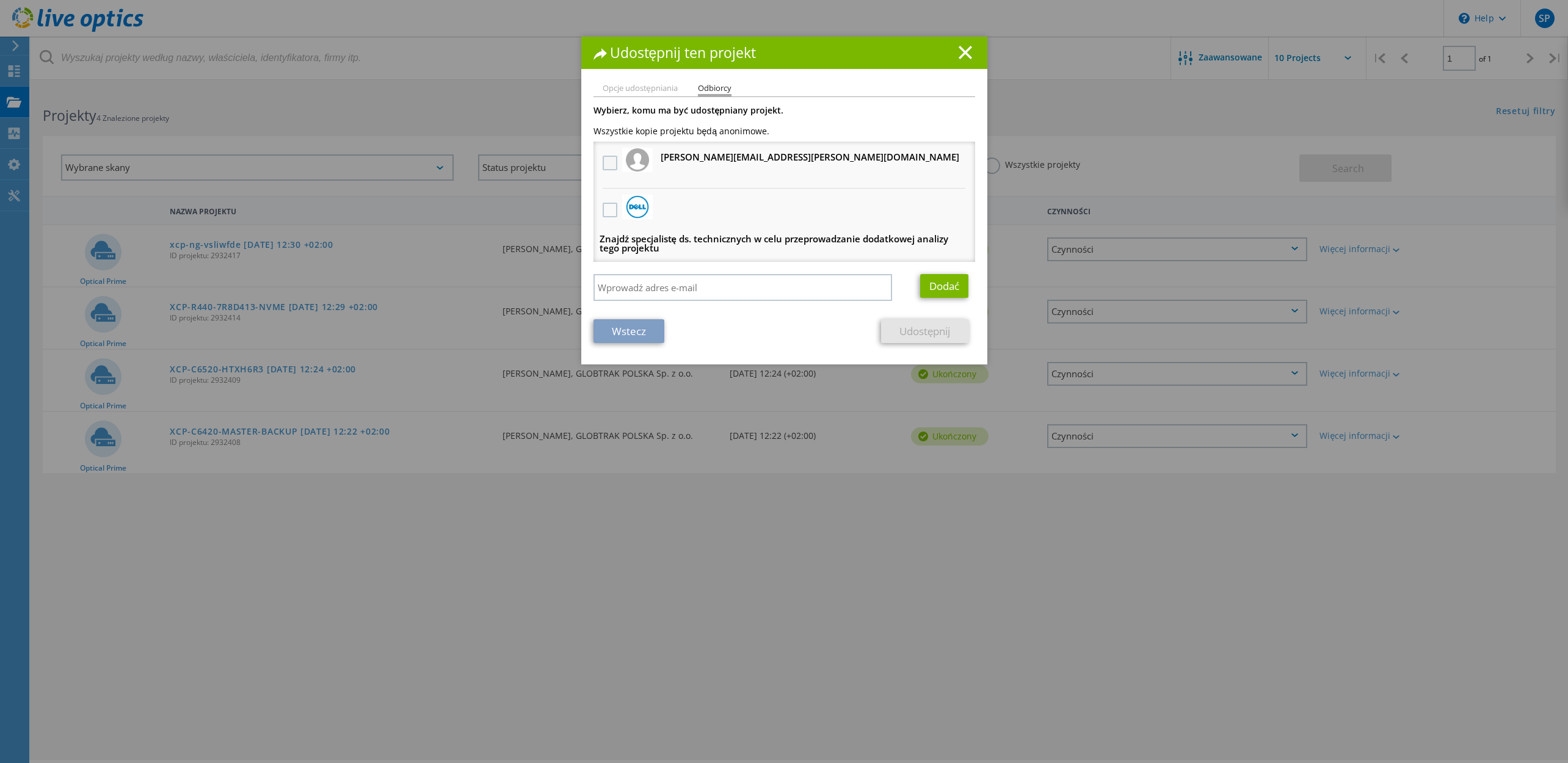
click at [603, 159] on label at bounding box center [611, 163] width 18 height 14
click at [0, 0] on input "checkbox" at bounding box center [0, 0] width 0 height 0
click at [917, 332] on link "Udostępnij" at bounding box center [925, 332] width 87 height 24
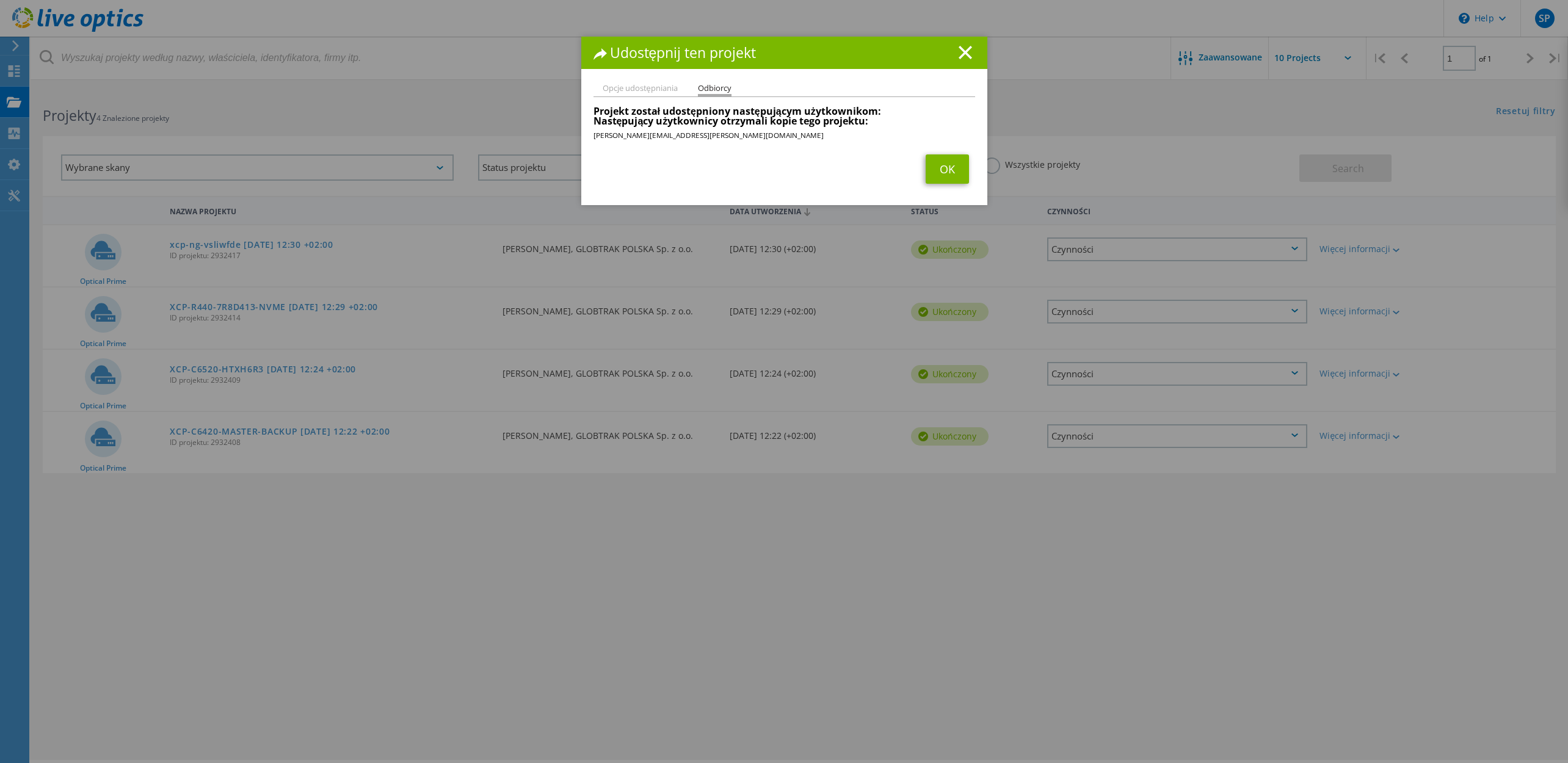
click at [651, 86] on li "Opcje udostępniania" at bounding box center [640, 89] width 75 height 10
click at [654, 89] on li "Opcje udostępniania" at bounding box center [640, 89] width 75 height 10
drag, startPoint x: 714, startPoint y: 88, endPoint x: 876, endPoint y: 139, distance: 169.8
click at [715, 90] on li "Odbiorcy" at bounding box center [714, 89] width 34 height 12
click at [952, 169] on link "OK" at bounding box center [947, 169] width 43 height 30
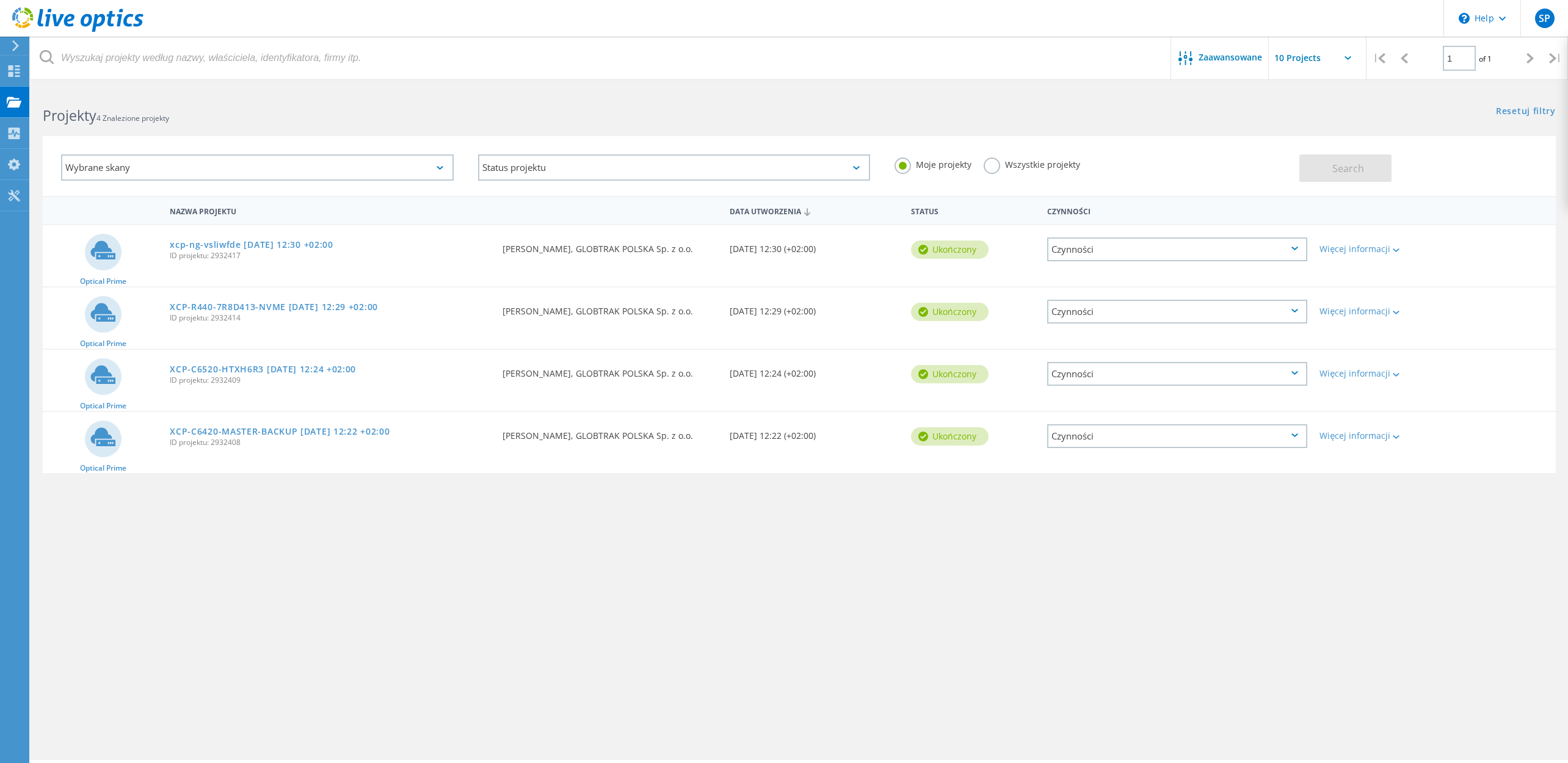
click at [1153, 368] on div "Czynności" at bounding box center [1176, 374] width 260 height 24
click at [1124, 390] on div "Udostępnij" at bounding box center [1177, 383] width 257 height 19
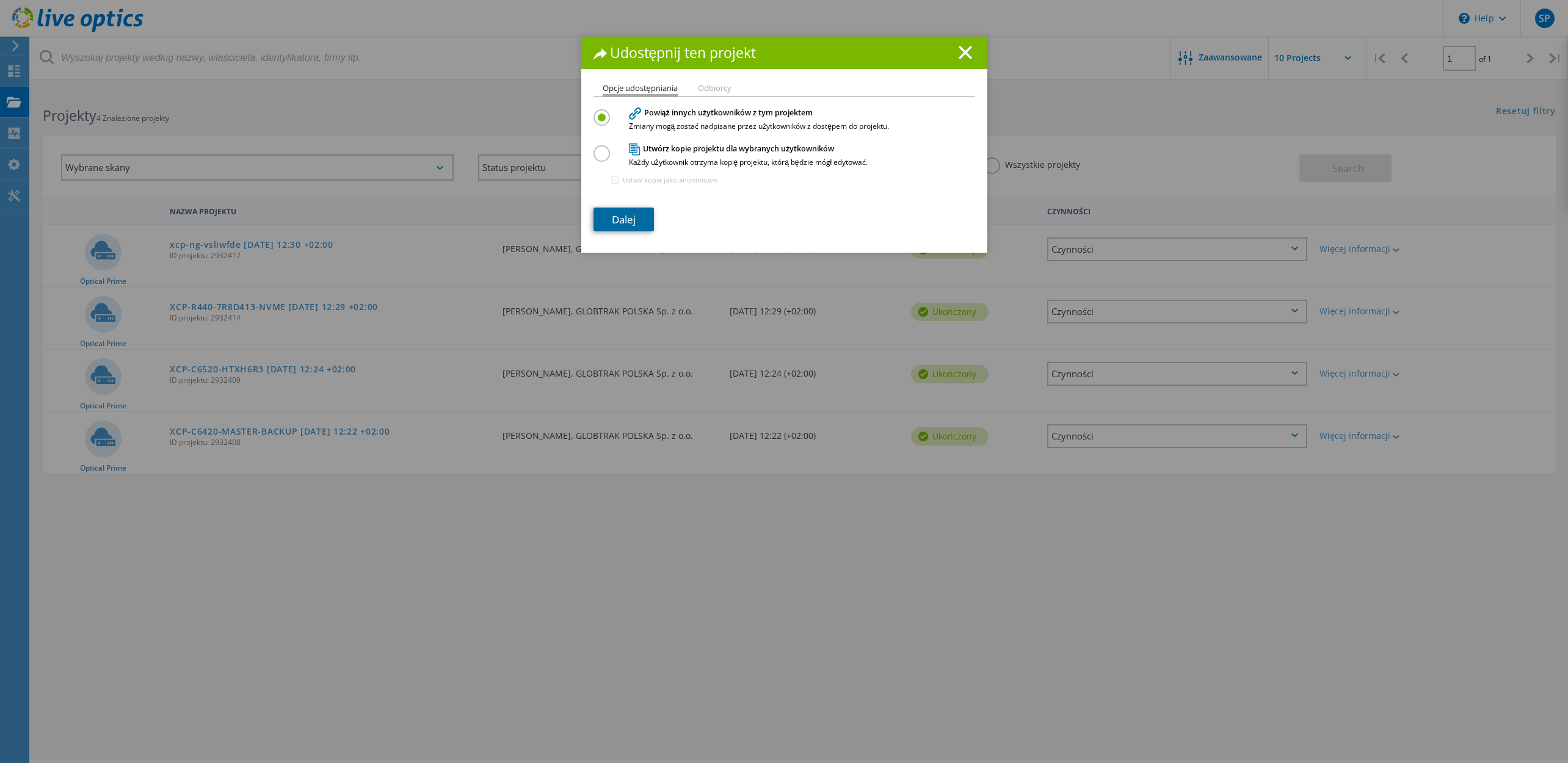
click at [643, 214] on link "Dalej" at bounding box center [624, 220] width 61 height 24
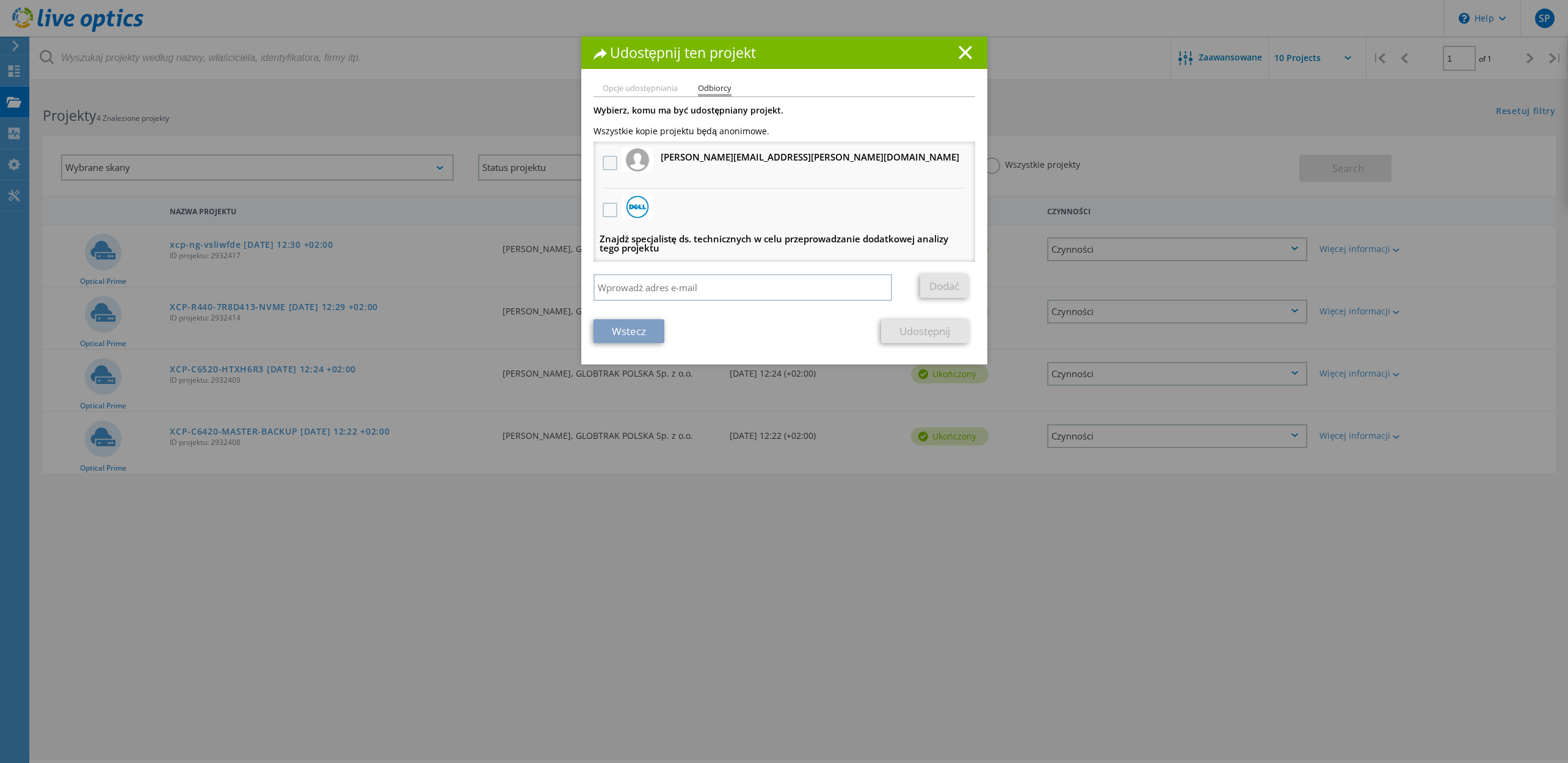
click at [609, 165] on label at bounding box center [611, 163] width 18 height 14
click at [0, 0] on input "checkbox" at bounding box center [0, 0] width 0 height 0
click at [912, 333] on link "Udostępnij" at bounding box center [925, 332] width 87 height 24
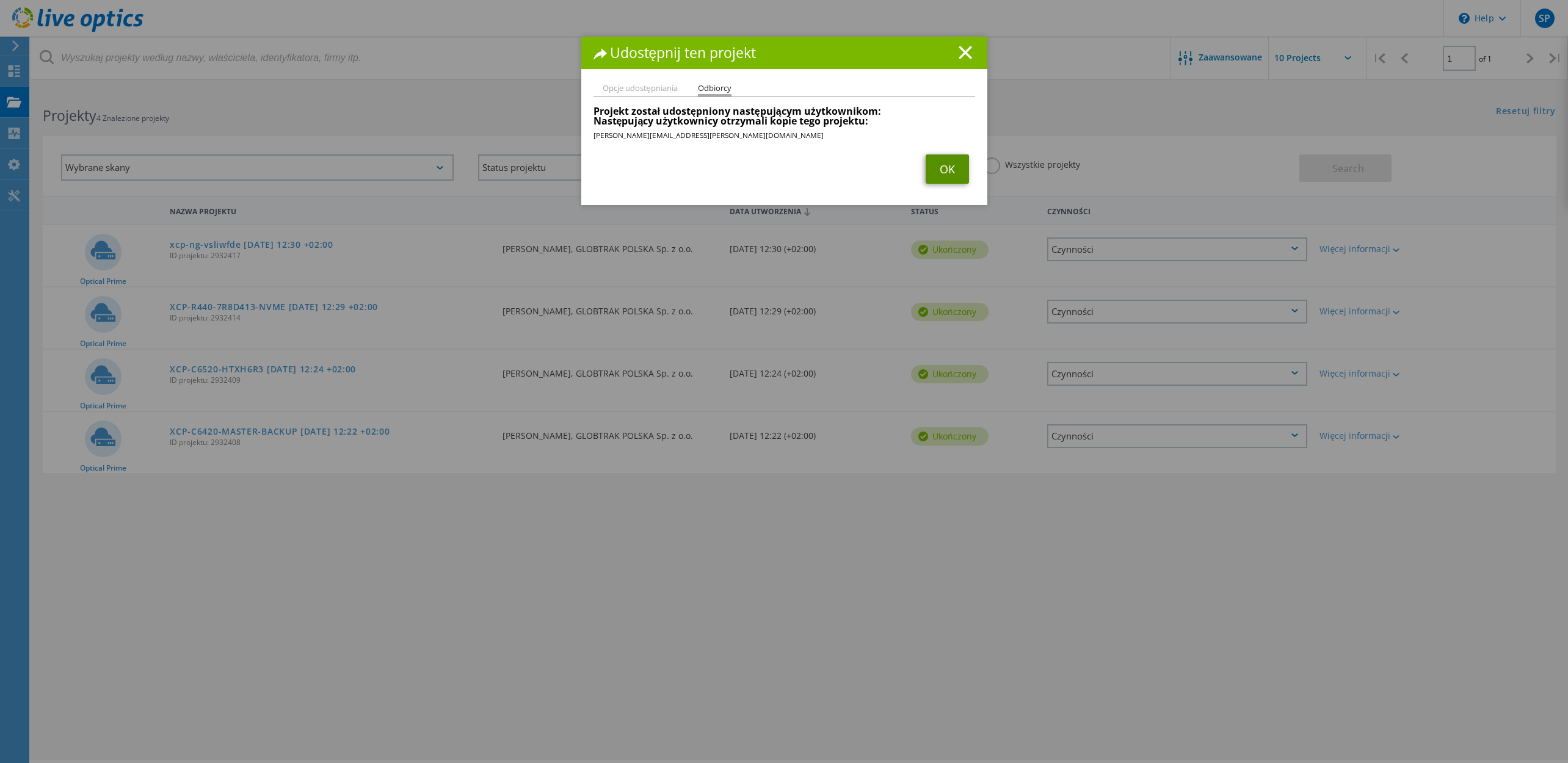
click at [935, 168] on link "OK" at bounding box center [947, 169] width 43 height 30
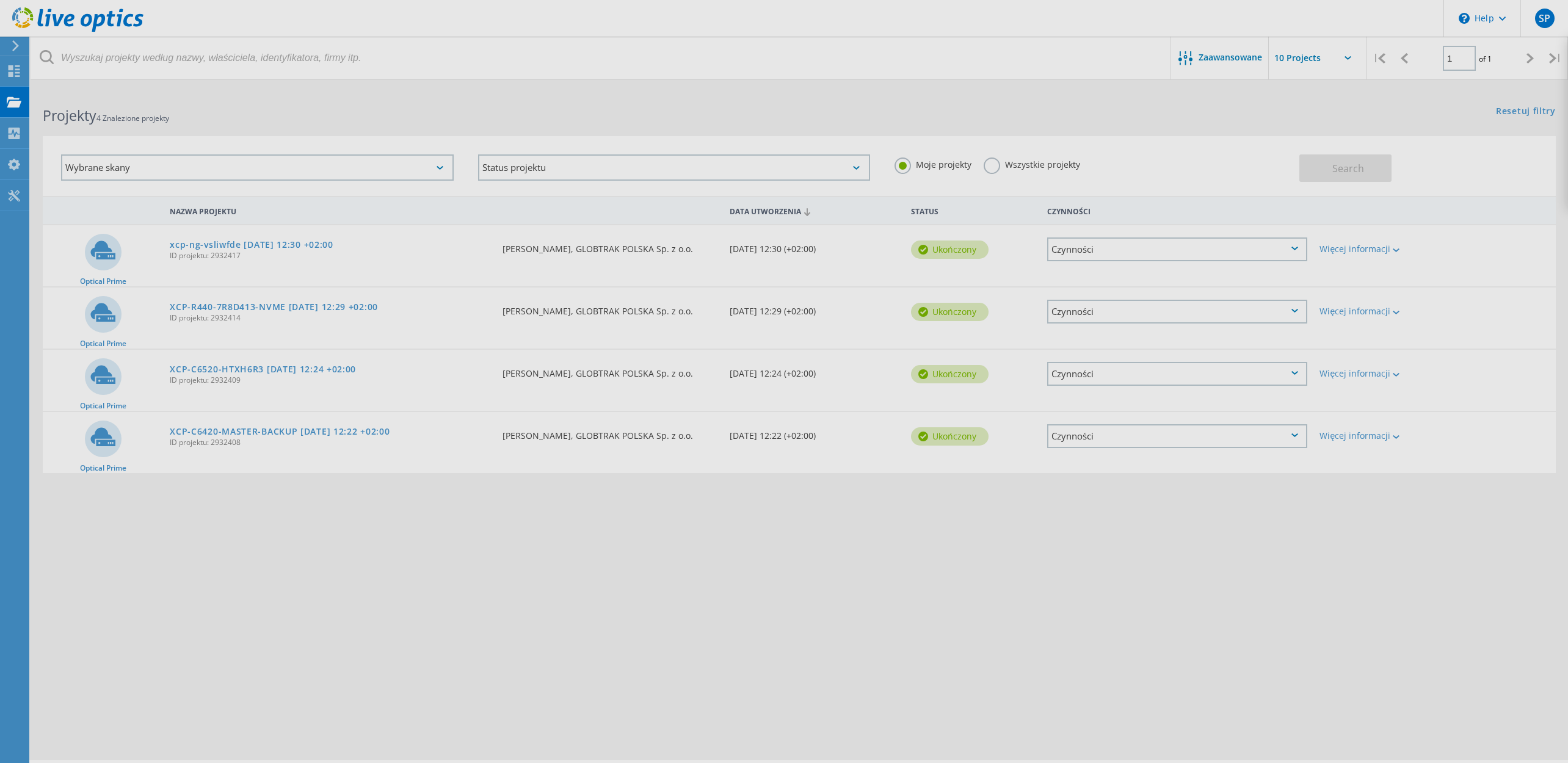
click at [1063, 314] on div at bounding box center [784, 381] width 1568 height 763
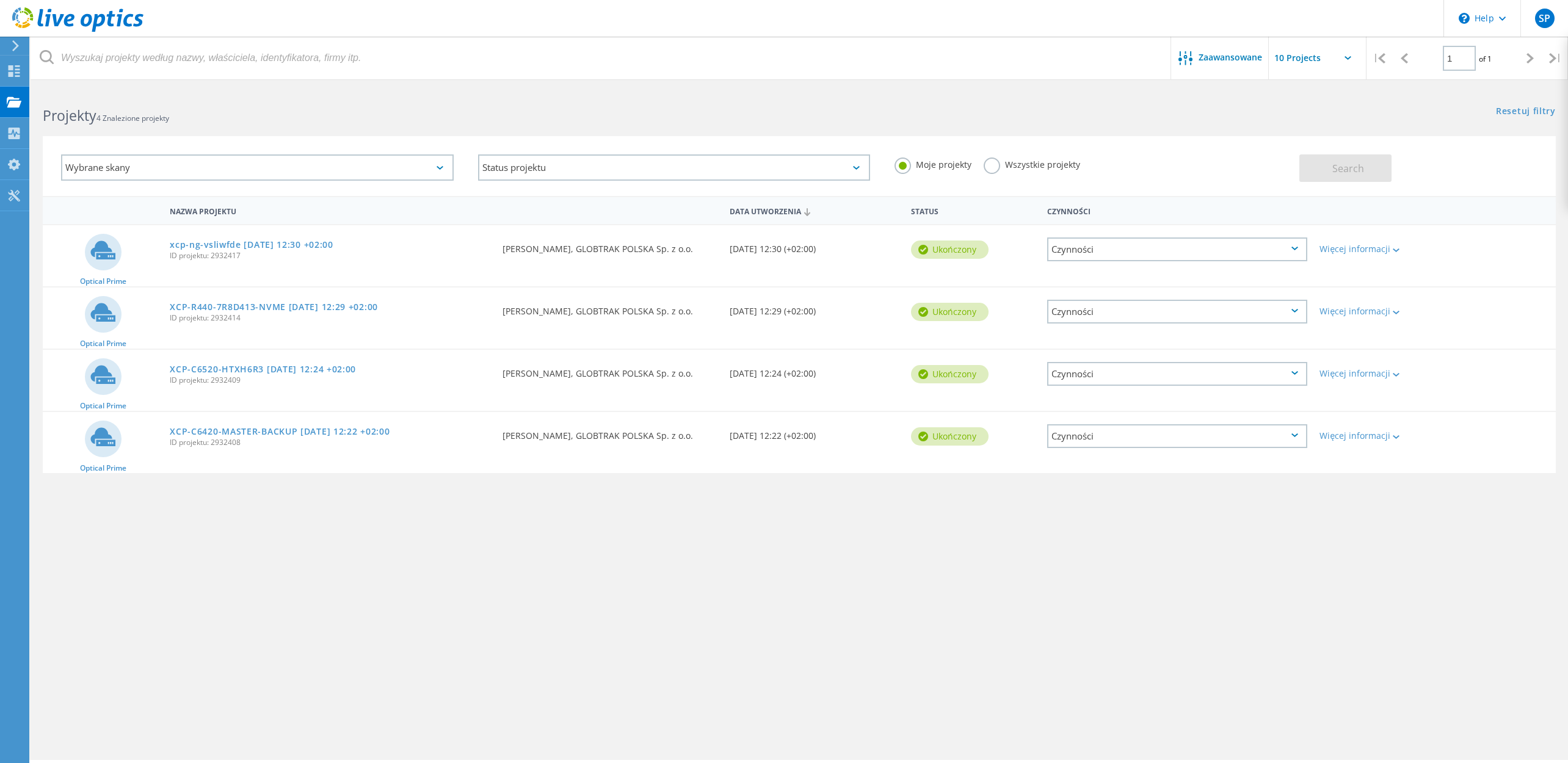
click at [1083, 317] on div "Czynności" at bounding box center [1176, 312] width 260 height 24
click at [1088, 327] on div "Udostępnij" at bounding box center [1177, 321] width 257 height 19
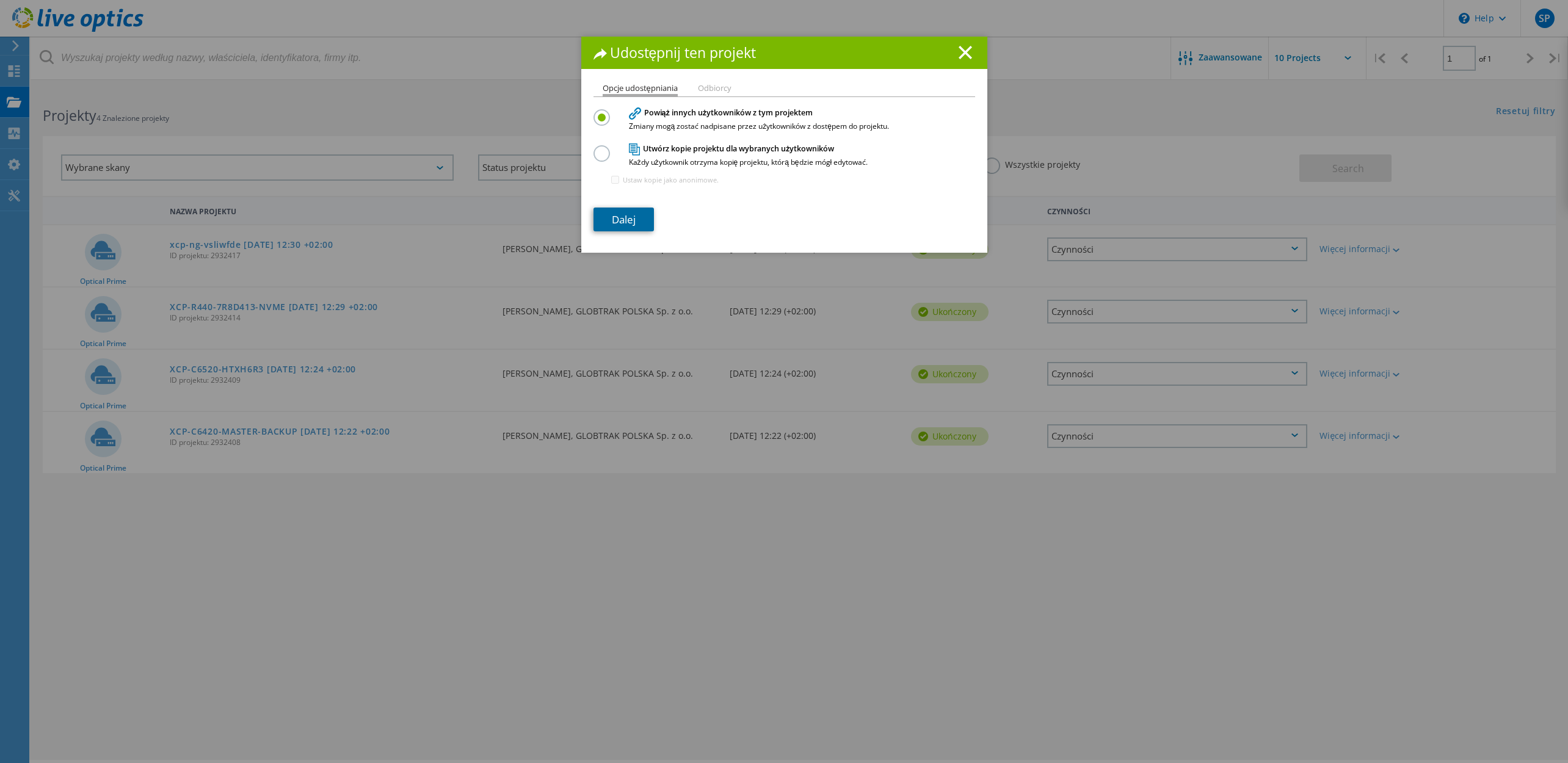
click at [623, 219] on link "Dalej" at bounding box center [624, 220] width 61 height 24
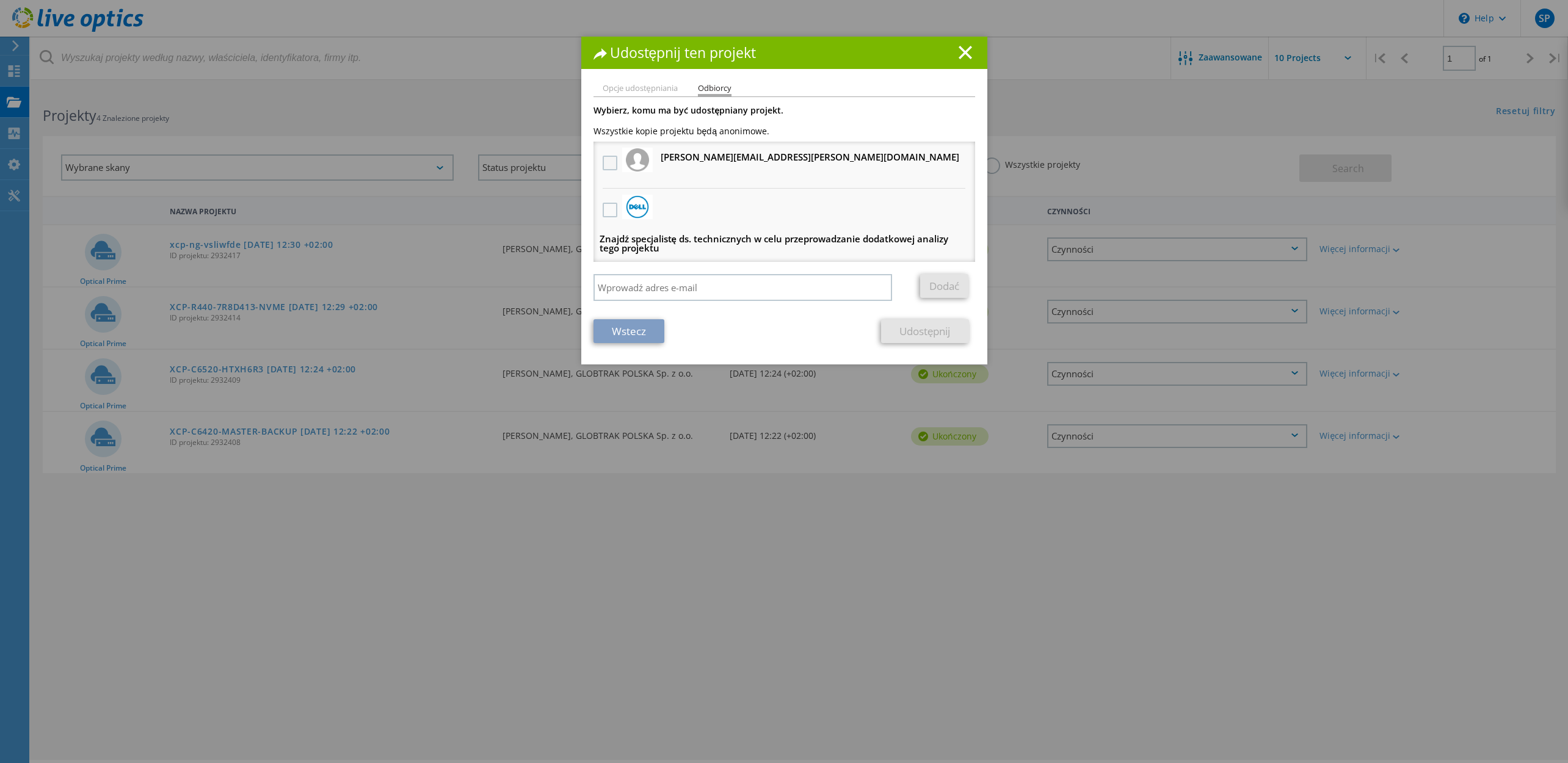
click at [612, 164] on label at bounding box center [611, 163] width 18 height 14
click at [0, 0] on input "checkbox" at bounding box center [0, 0] width 0 height 0
click at [915, 327] on link "Udostępnij" at bounding box center [925, 332] width 87 height 24
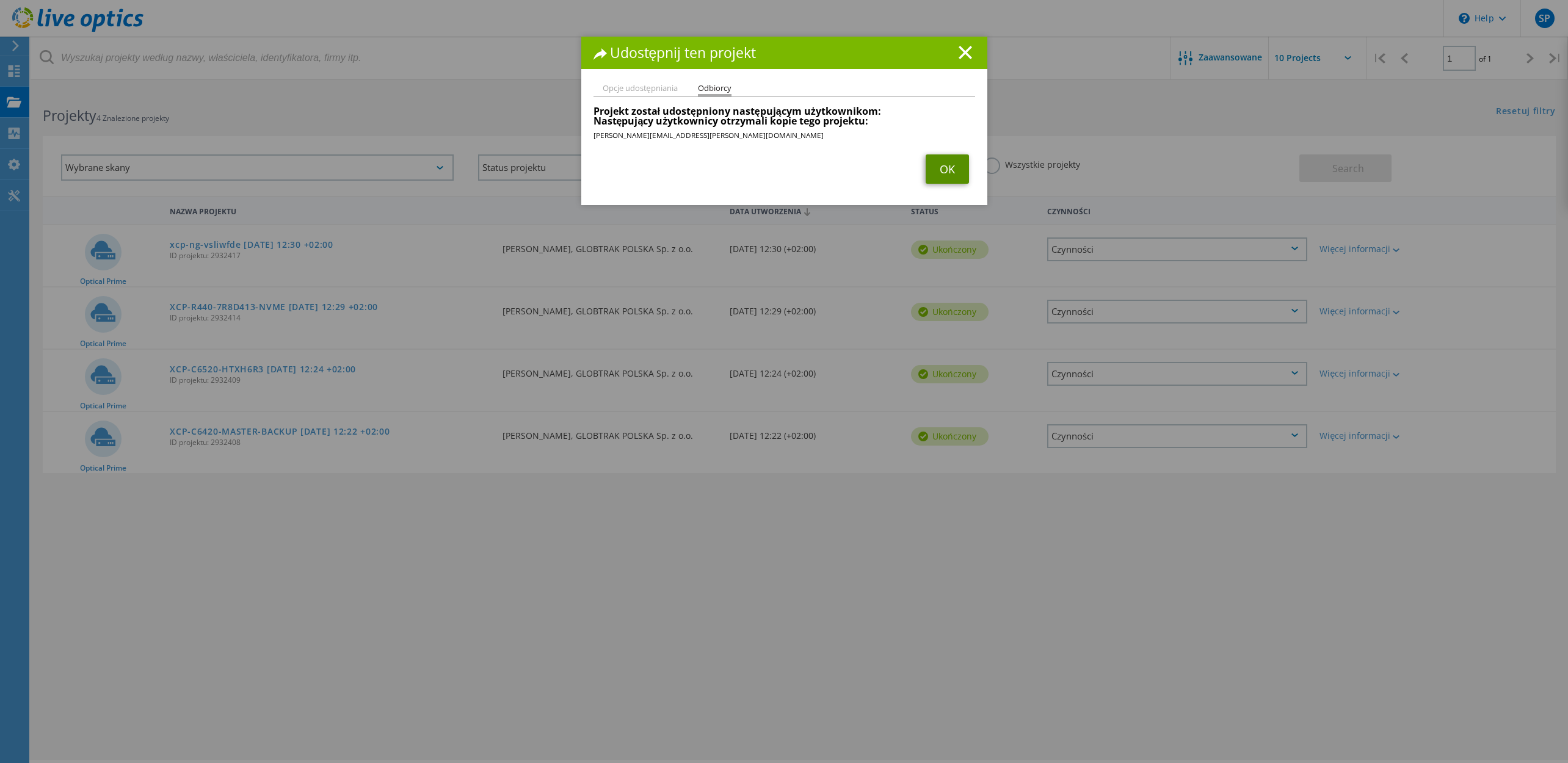
click at [946, 160] on link "OK" at bounding box center [947, 169] width 43 height 30
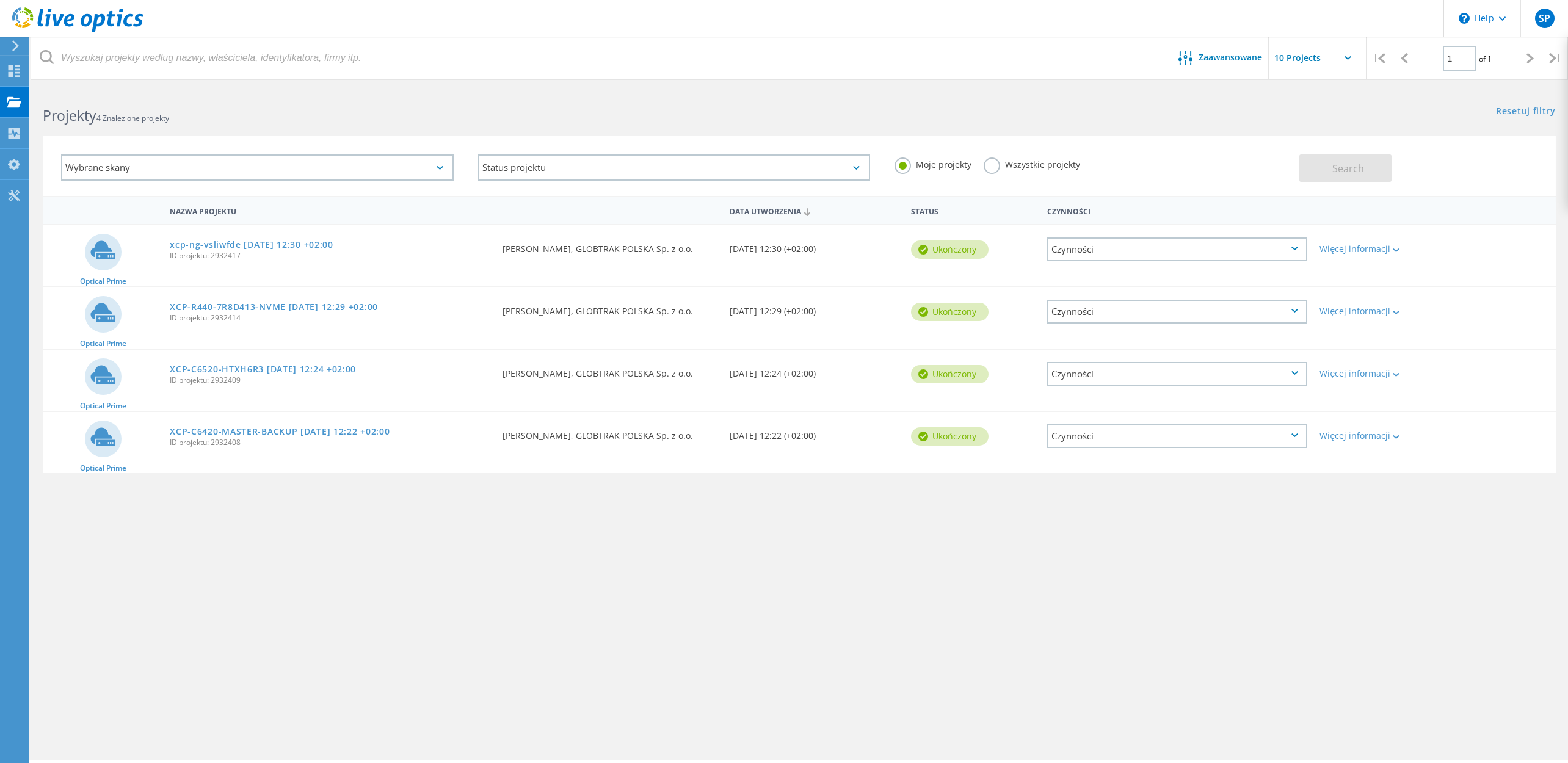
click at [826, 123] on div "Wybrane skany Status projektu W toku Ukończony Opublikowano Anonimowe Zarchiwiz…" at bounding box center [799, 158] width 1538 height 75
